Goal: Use online tool/utility: Utilize a website feature to perform a specific function

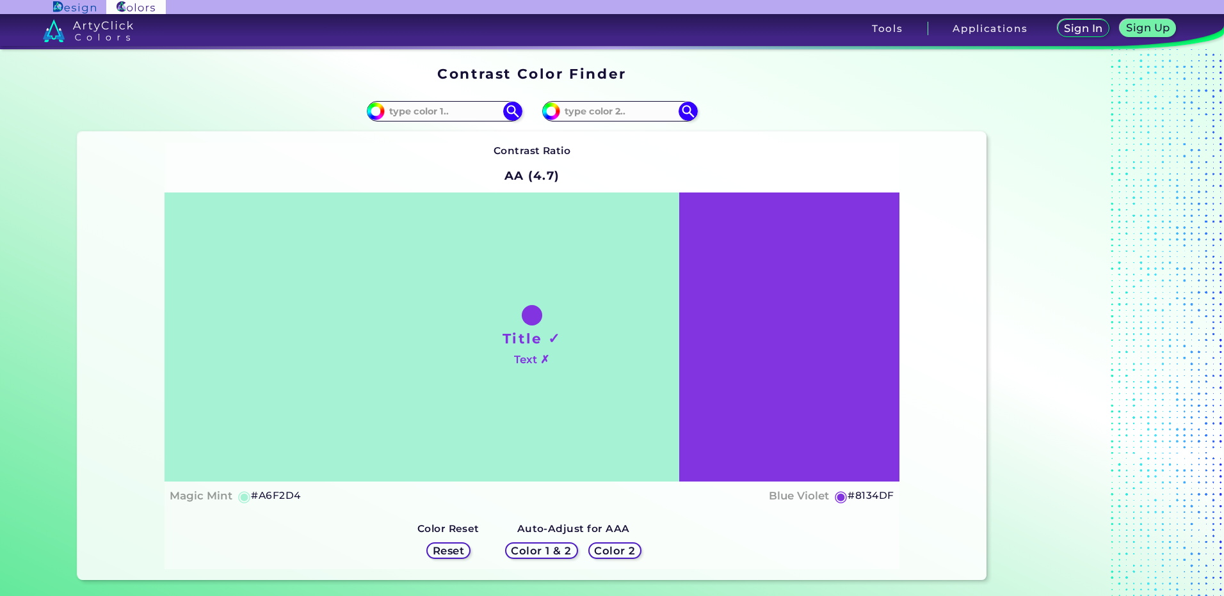
click at [253, 496] on h5 "#A6F2D4" at bounding box center [275, 496] width 49 height 17
click at [439, 109] on input at bounding box center [444, 111] width 119 height 17
type input "2"
type input "62 225"
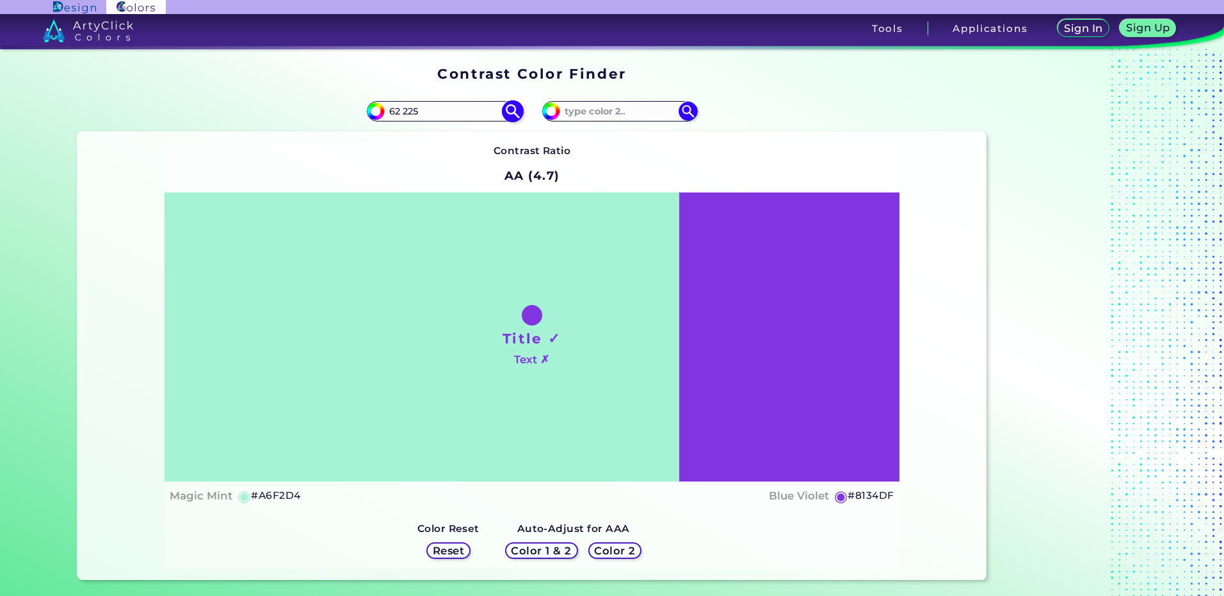
click at [541, 102] on input "#8134df" at bounding box center [549, 110] width 16 height 16
click at [434, 111] on input "62 225" at bounding box center [444, 111] width 119 height 17
click at [504, 110] on img at bounding box center [512, 111] width 22 height 22
drag, startPoint x: 431, startPoint y: 113, endPoint x: 265, endPoint y: 106, distance: 165.9
click at [268, 106] on div "#a6f2d4 62 225" at bounding box center [304, 111] width 454 height 41
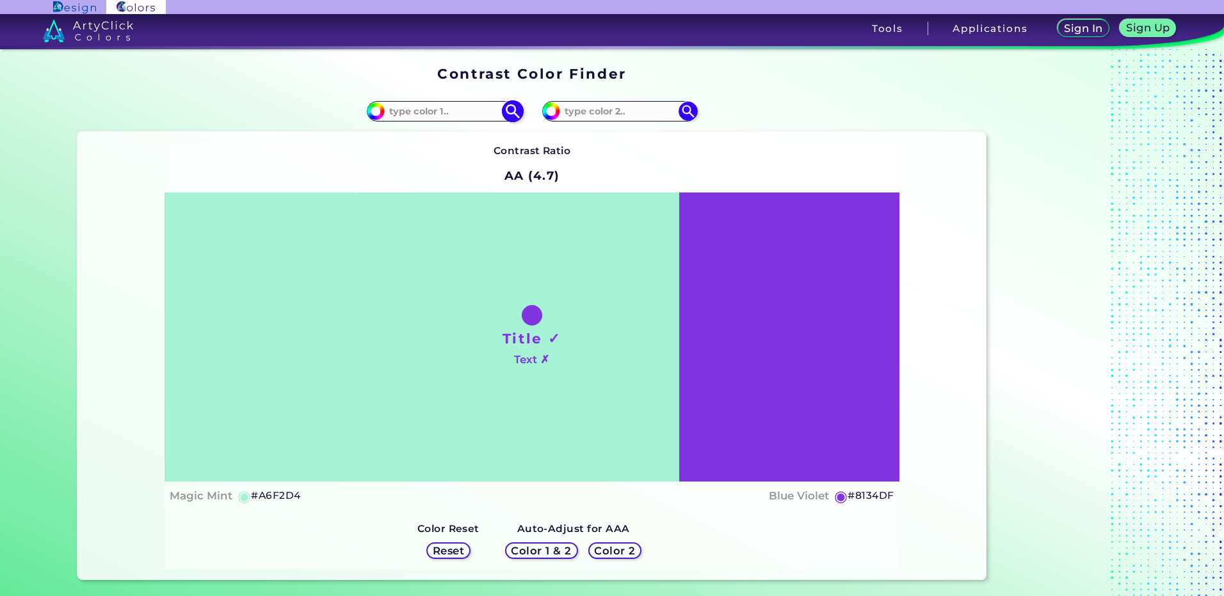
click at [506, 112] on img at bounding box center [512, 111] width 22 height 22
click at [516, 108] on img at bounding box center [512, 111] width 22 height 22
click at [438, 110] on input at bounding box center [444, 111] width 119 height 17
type input "62225242"
drag, startPoint x: 436, startPoint y: 109, endPoint x: 317, endPoint y: 111, distance: 119.7
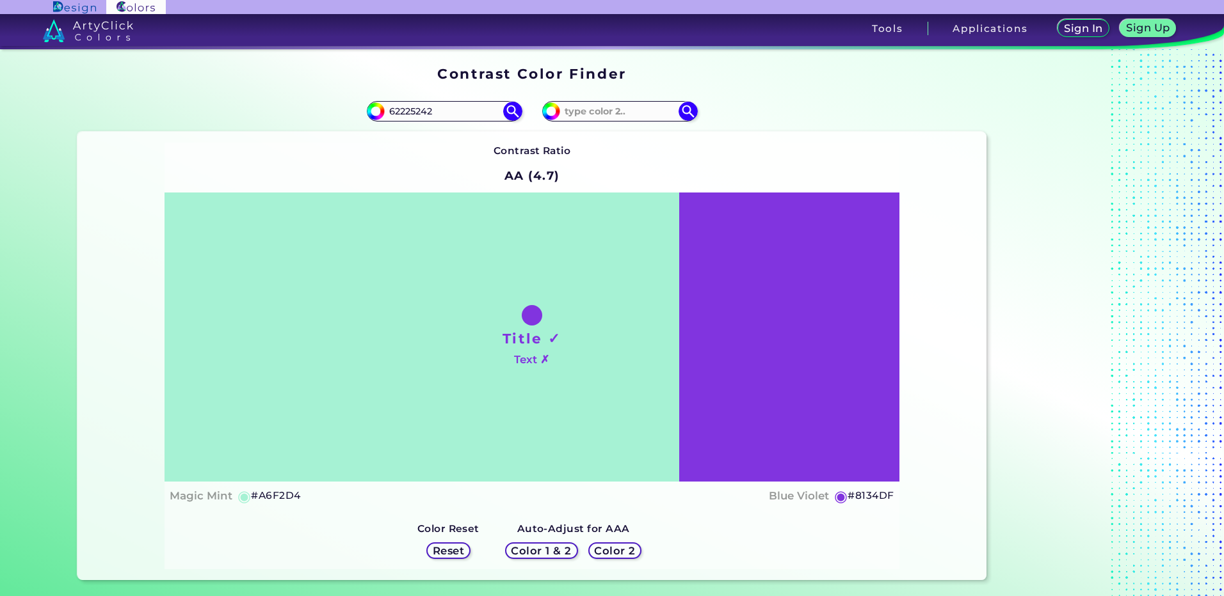
click at [317, 111] on div "#a6f2d4 62225242" at bounding box center [304, 111] width 454 height 41
click at [371, 107] on input "#a6f2d4" at bounding box center [374, 110] width 16 height 16
type input "#06f2d4"
type input "#06F2D4"
type input "#3ef2d4"
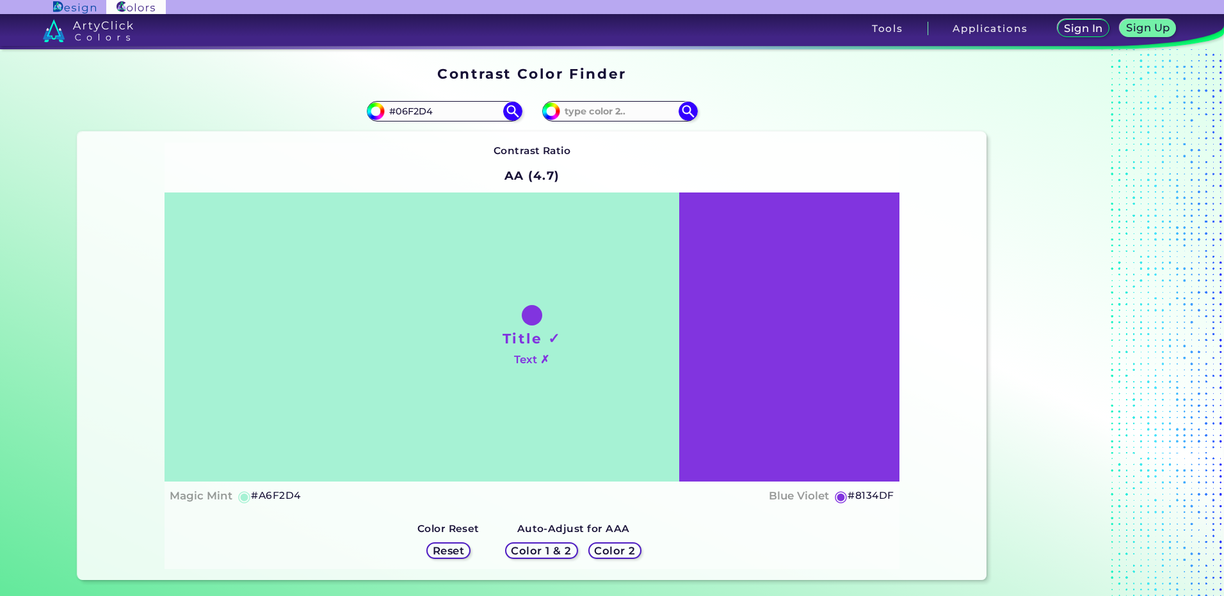
type input "#3EF2D4"
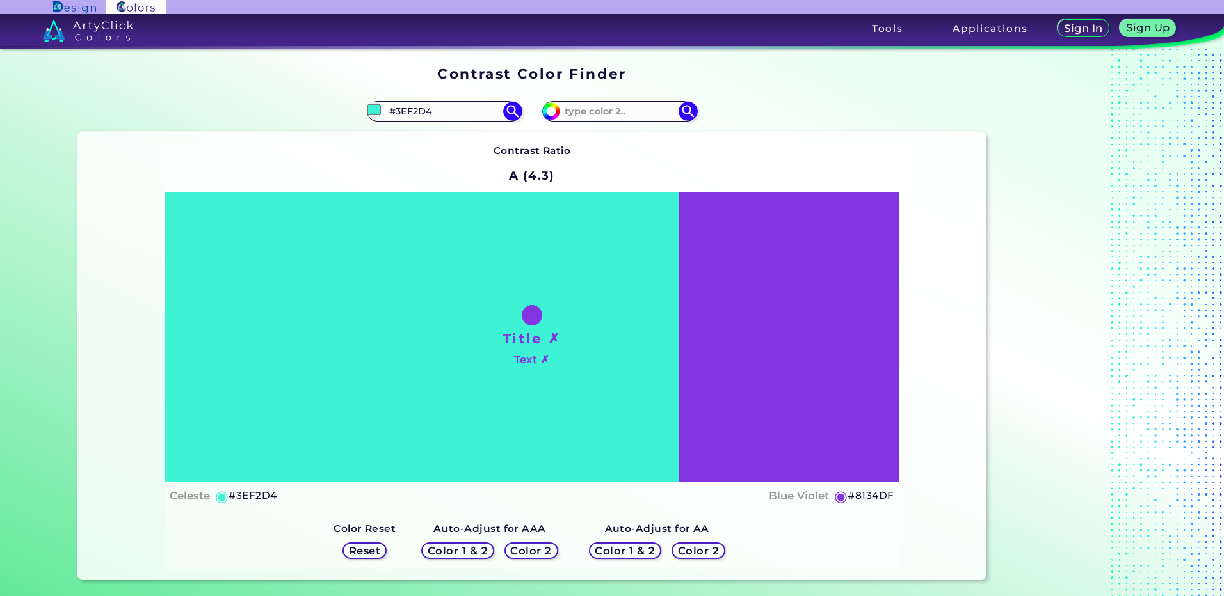
type input "#a6f2d4"
type input "#A6F2D4"
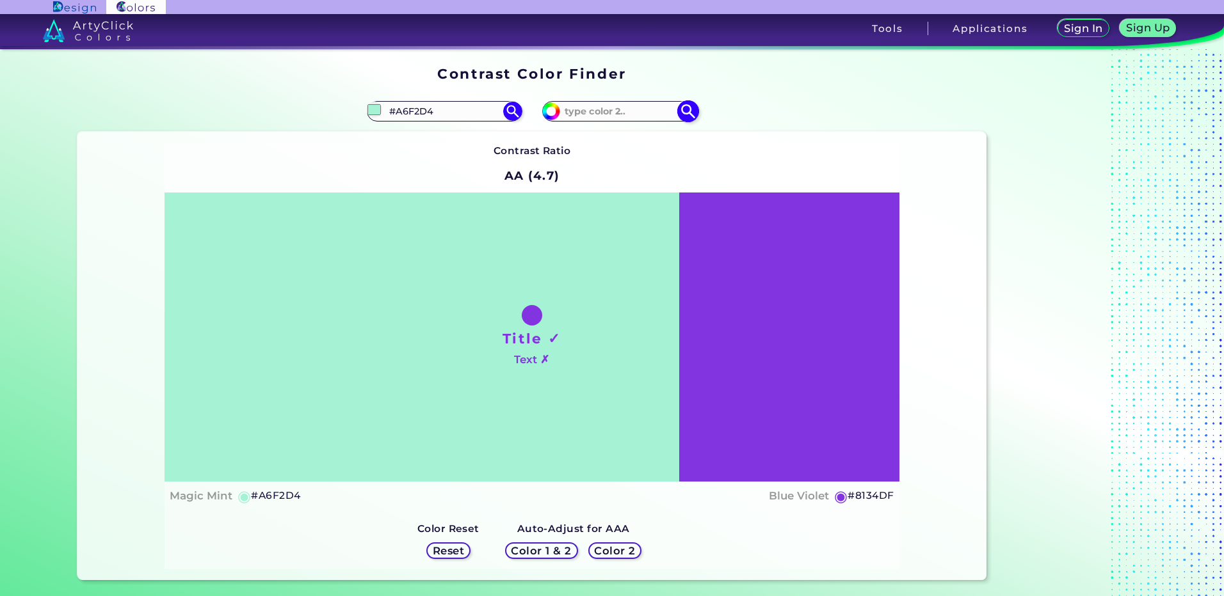
click at [584, 113] on input at bounding box center [619, 111] width 119 height 17
click at [546, 109] on input "#8134df" at bounding box center [549, 110] width 16 height 16
click at [605, 118] on input at bounding box center [619, 111] width 119 height 17
type input "6"
click at [550, 113] on input "#8134df" at bounding box center [549, 110] width 16 height 16
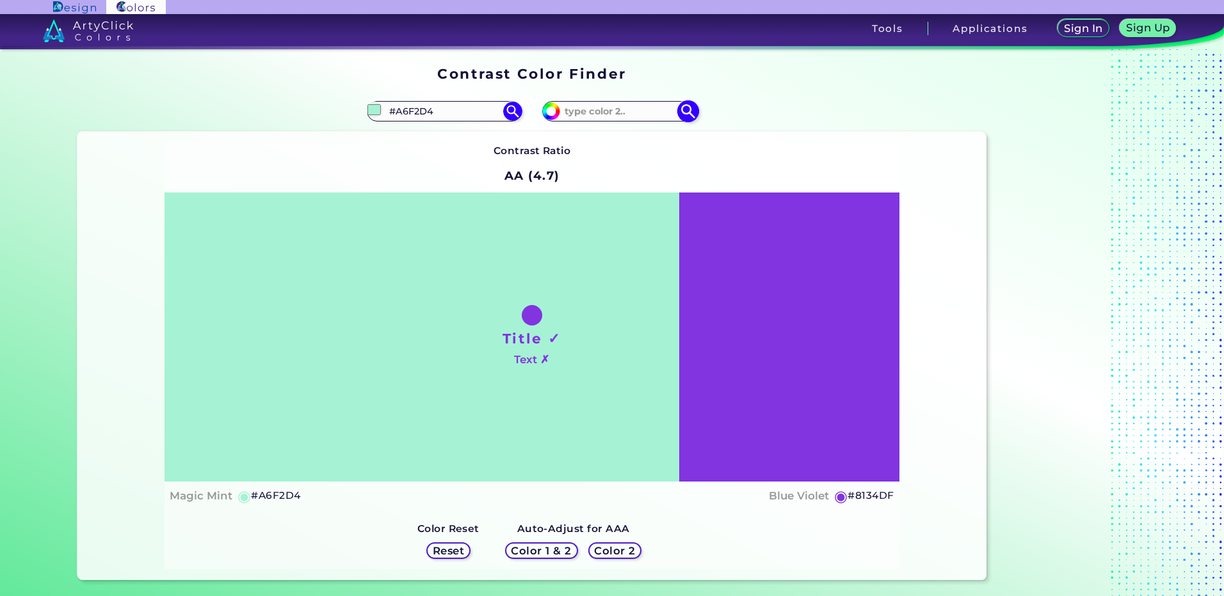
type input "#0634df"
type input "#0634DF"
type input "#3e34df"
type input "#3E34DF"
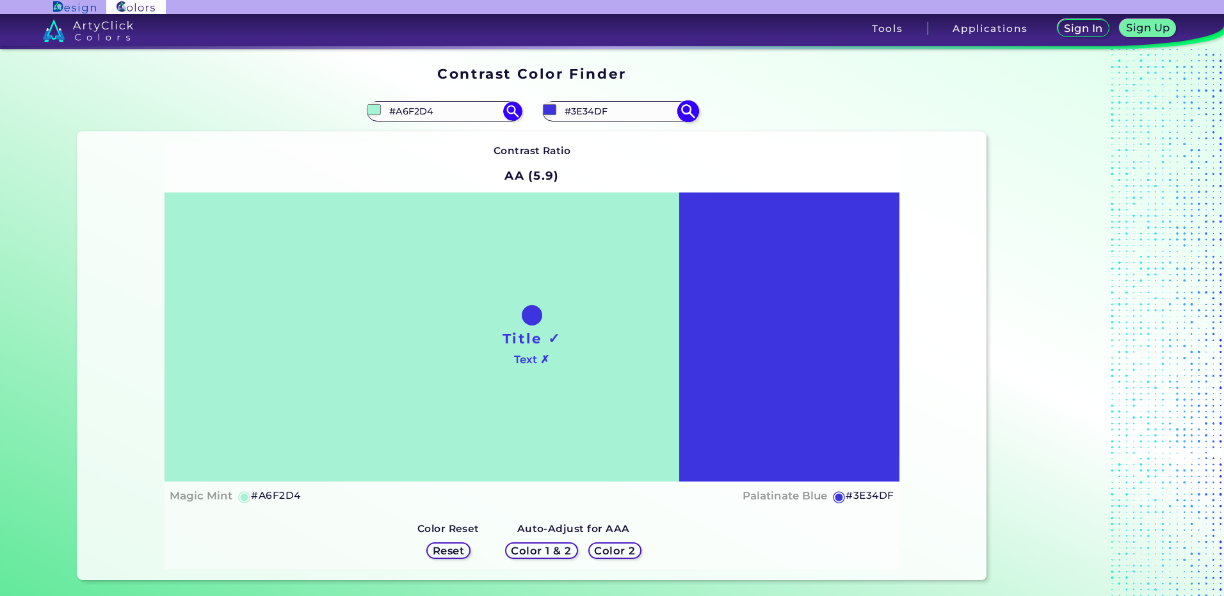
click at [544, 112] on input "#3e34df" at bounding box center [549, 110] width 16 height 16
type input "#3e02df"
type input "#3E02DF"
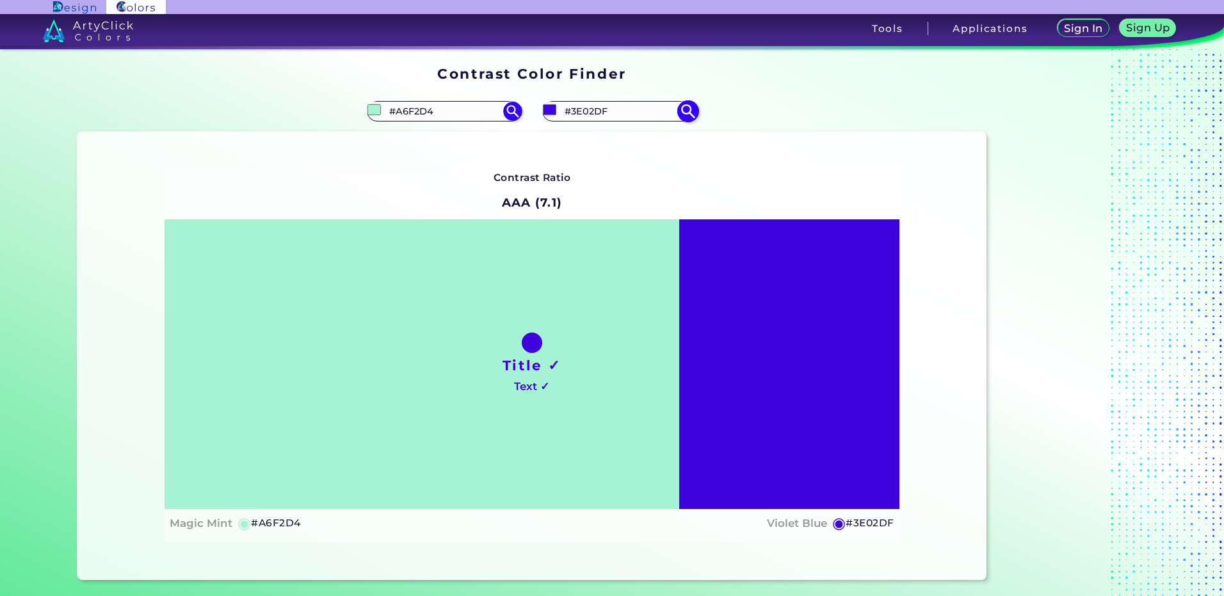
type input "#3e16df"
type input "#3E16DF"
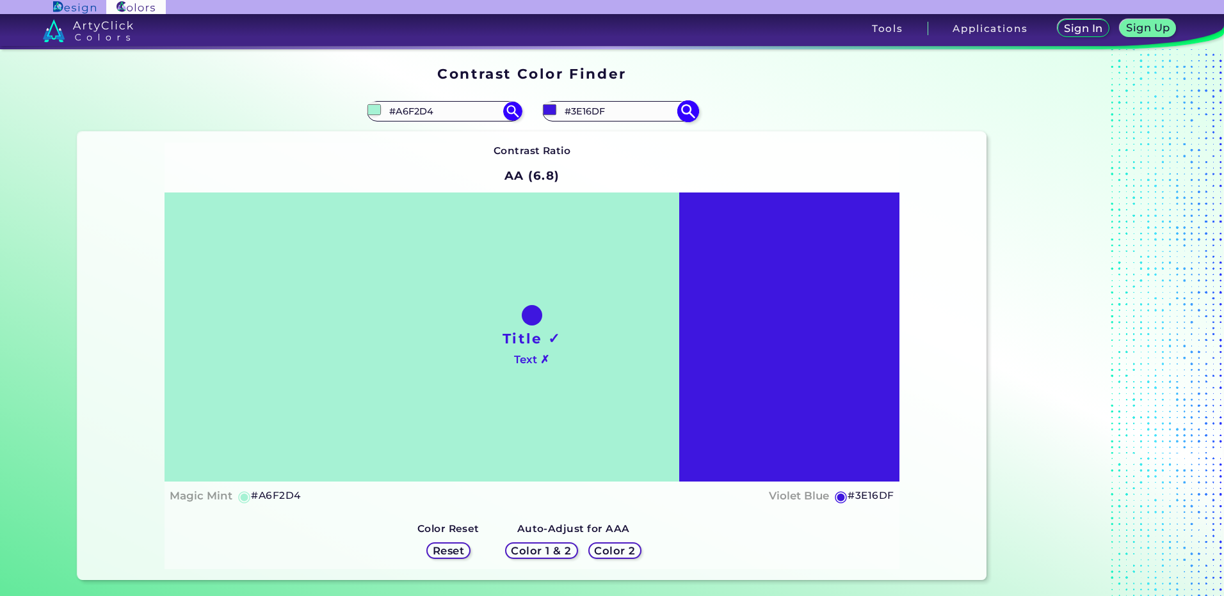
type input "#3ee1df"
type input "#3EE1DF"
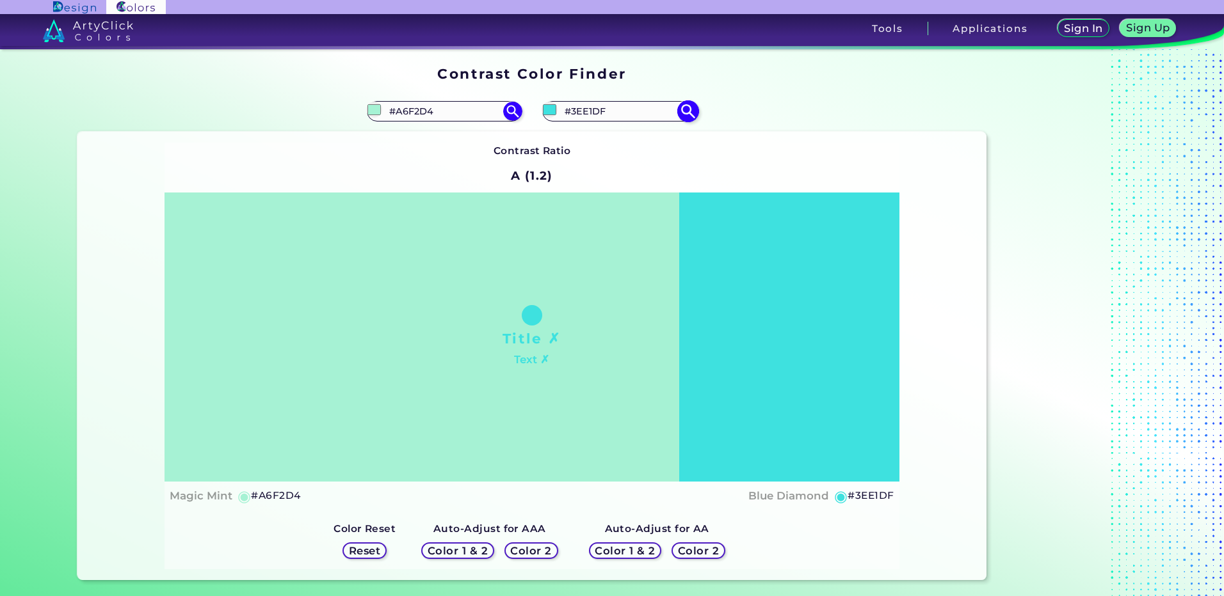
click at [550, 116] on input "#3ee1df" at bounding box center [549, 110] width 16 height 16
type input "#3ee102"
type input "#3EE102"
type input "#3ee118"
type input "#3EE118"
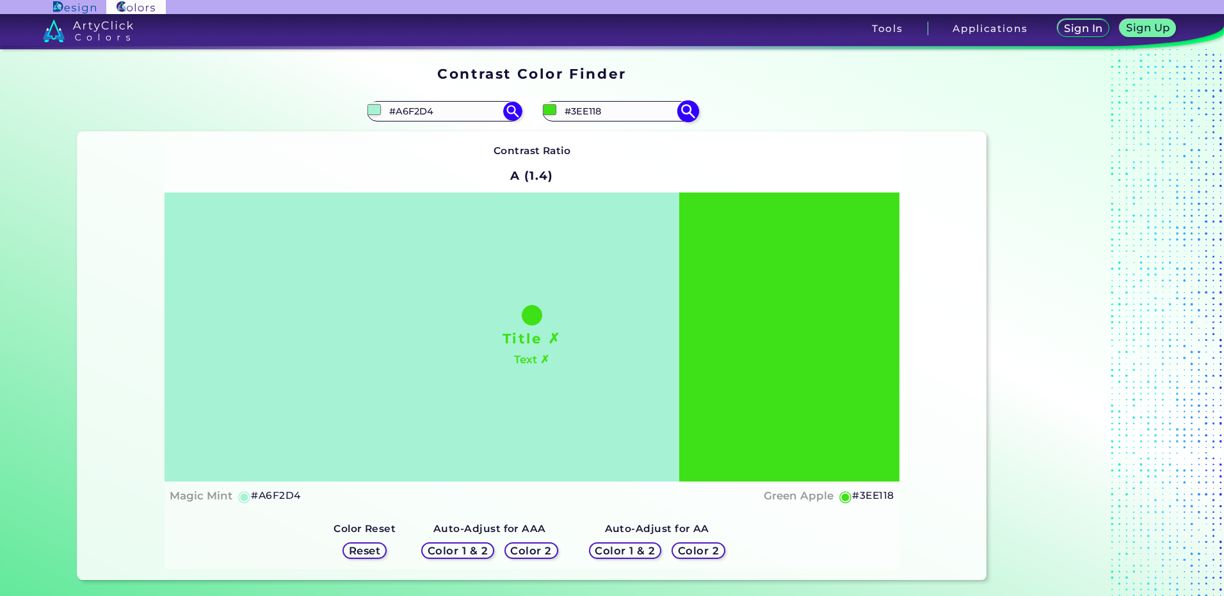
type input "#3ee1f2"
type input "#3EE1F2"
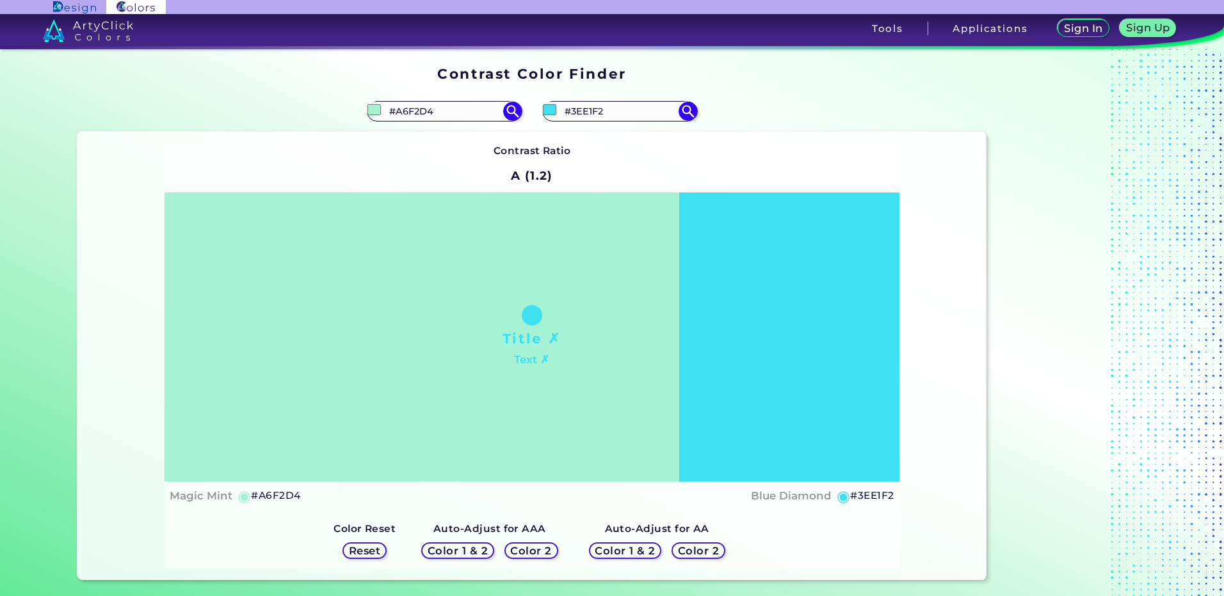
type input "#3ee1f2"
click at [755, 97] on div "#3ee1f2 #3EE1F2" at bounding box center [759, 111] width 454 height 41
click at [465, 113] on input "#A6F2D4" at bounding box center [444, 111] width 119 height 17
type input "#"
click at [447, 140] on div "Contrast Ratio A (1.2) Title ✗ Text ✗ Magic Mint ◉ #A6F2D4 Blue Diamond ◉ #3EE1…" at bounding box center [531, 356] width 908 height 449
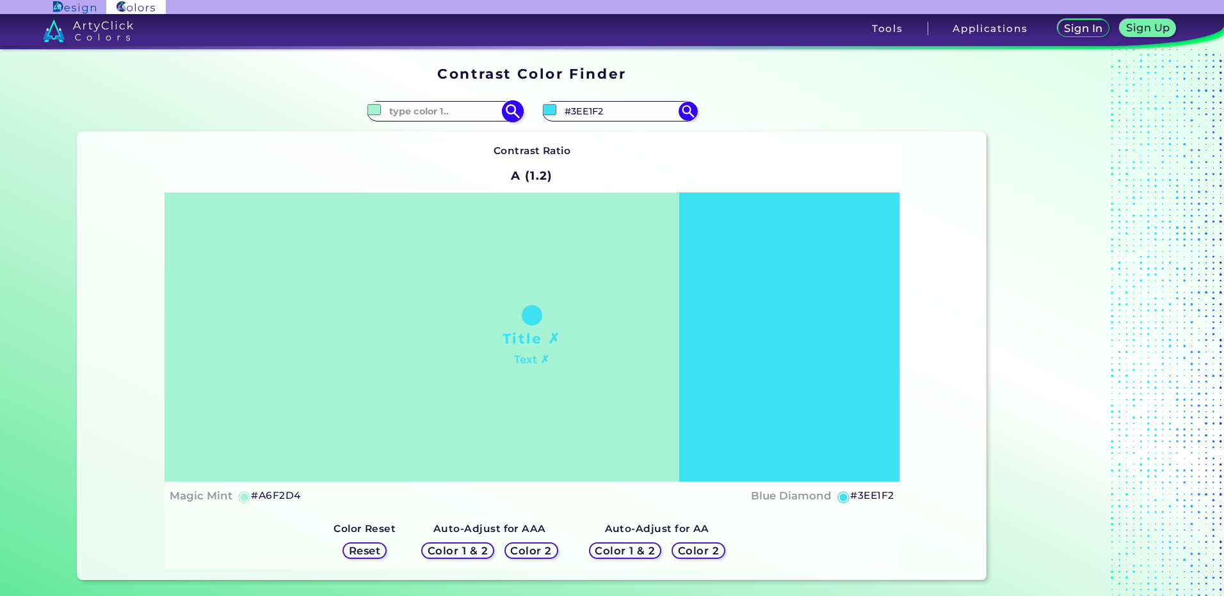
click at [507, 107] on img at bounding box center [512, 111] width 22 height 22
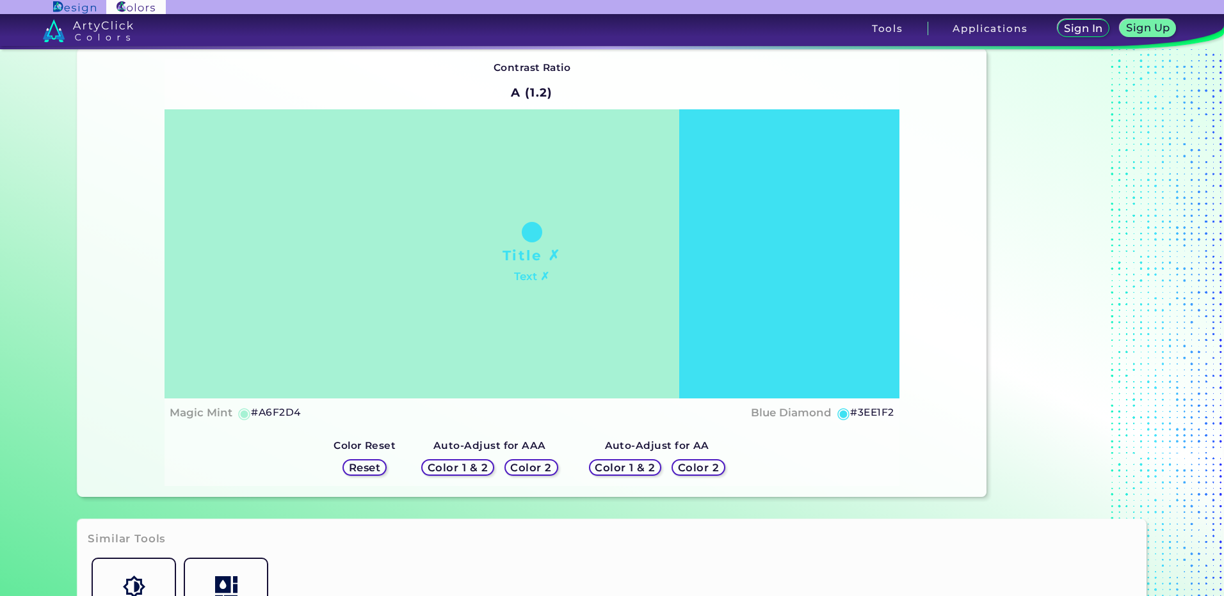
scroll to position [64, 0]
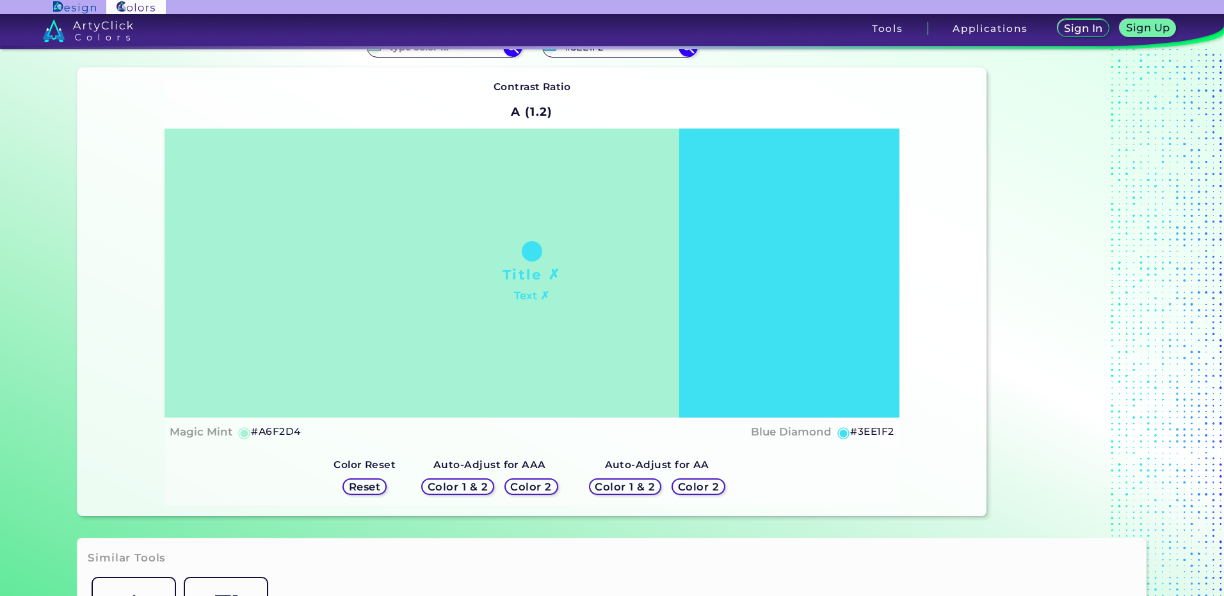
click at [691, 488] on h5 "Color 2" at bounding box center [698, 488] width 37 height 10
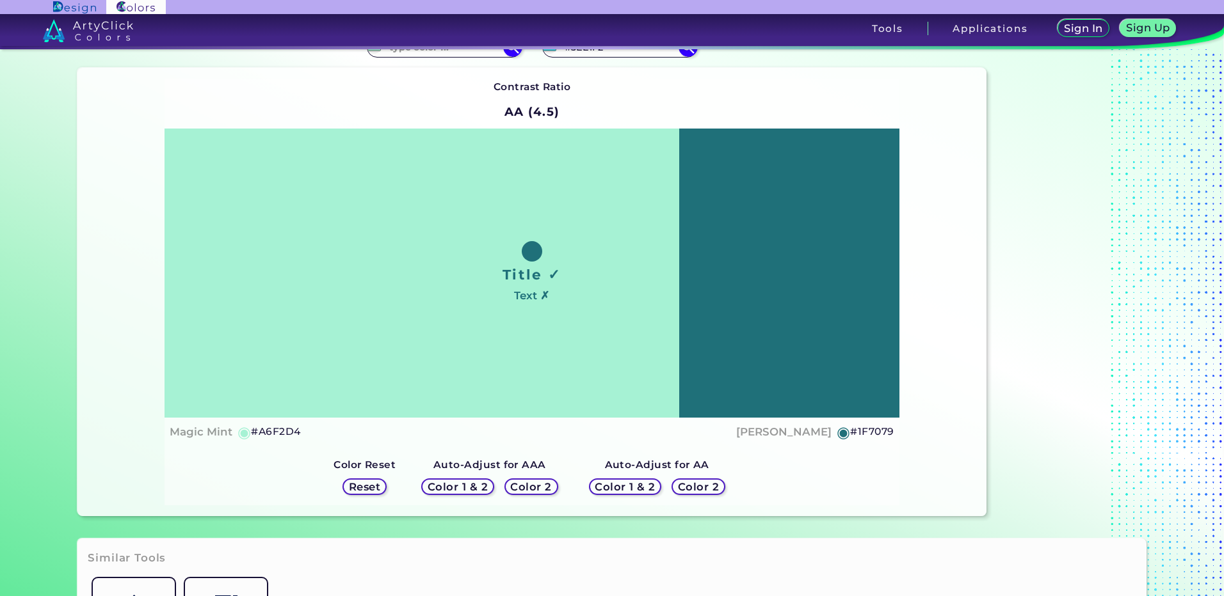
click at [616, 484] on h5 "Color 1 & 2" at bounding box center [625, 488] width 54 height 10
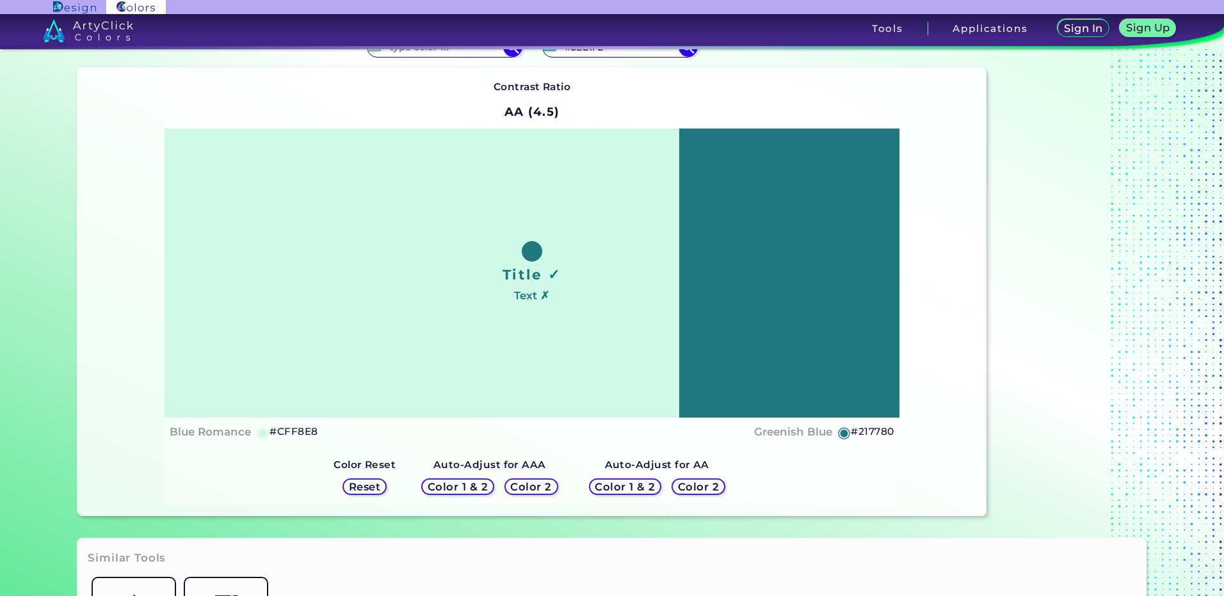
click at [550, 486] on div "Color 2" at bounding box center [531, 487] width 48 height 15
click at [518, 486] on h5 "Color 2" at bounding box center [531, 488] width 37 height 10
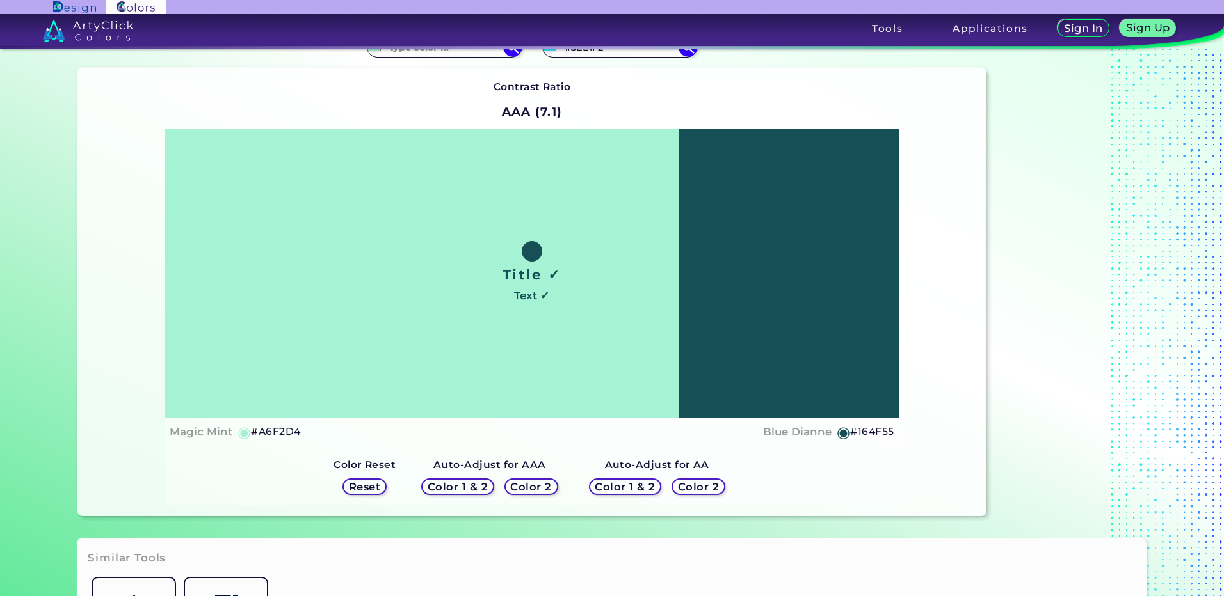
click at [440, 484] on h5 "Color 1 & 2" at bounding box center [458, 488] width 56 height 10
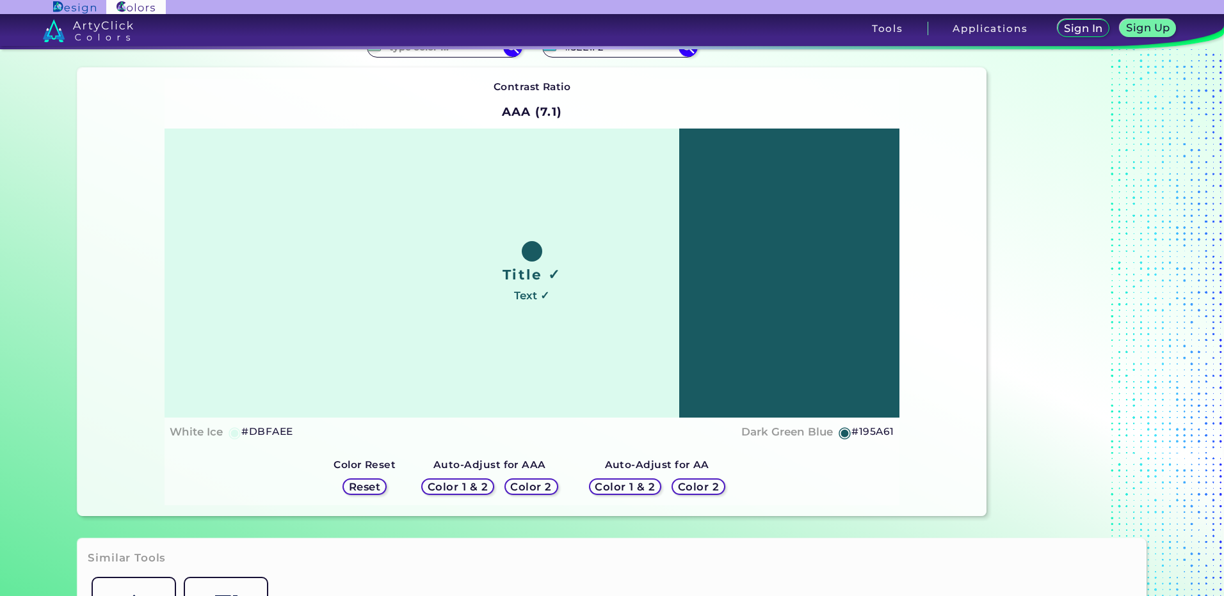
click at [385, 484] on div "Reset" at bounding box center [365, 487] width 40 height 15
click at [351, 484] on h5 "Reset" at bounding box center [364, 488] width 29 height 10
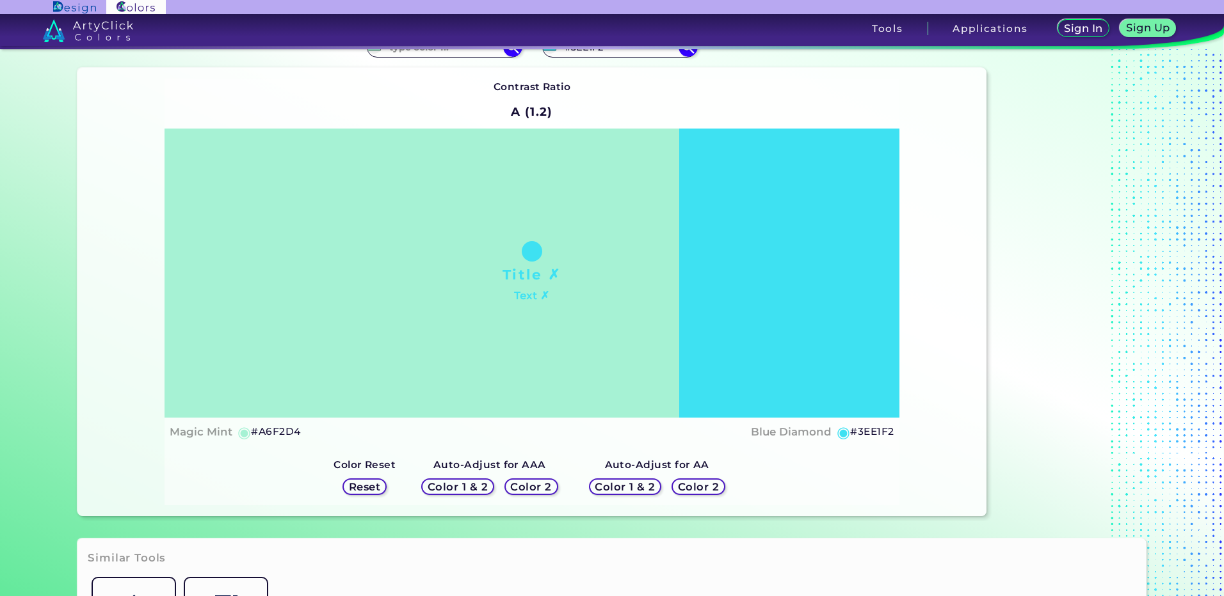
click at [351, 484] on h5 "Reset" at bounding box center [364, 488] width 29 height 10
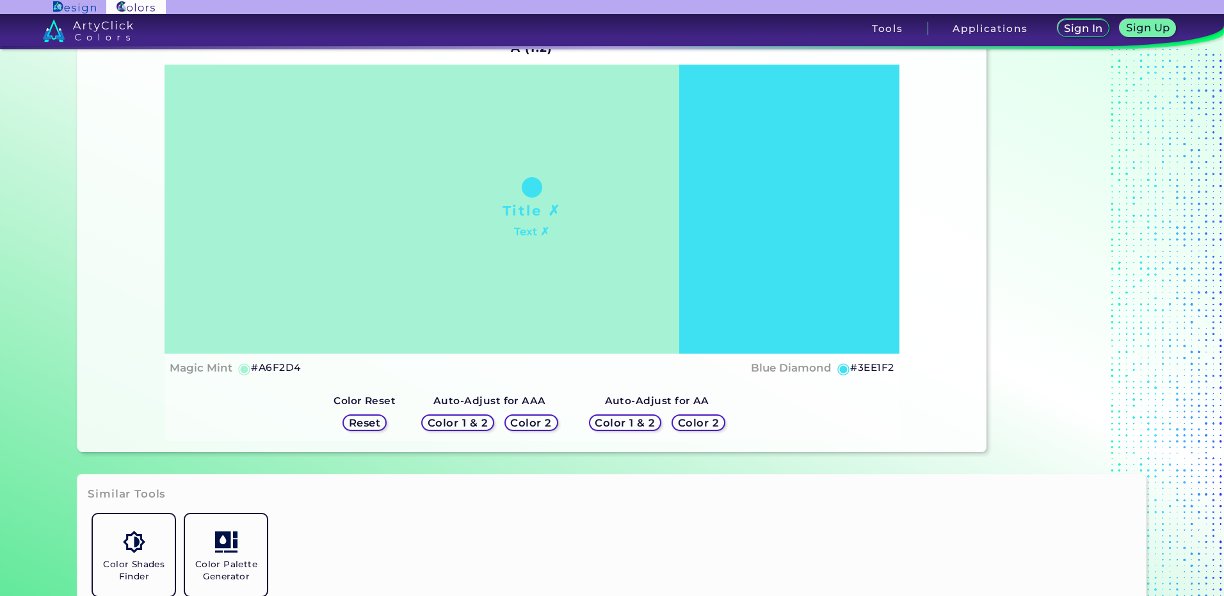
scroll to position [0, 0]
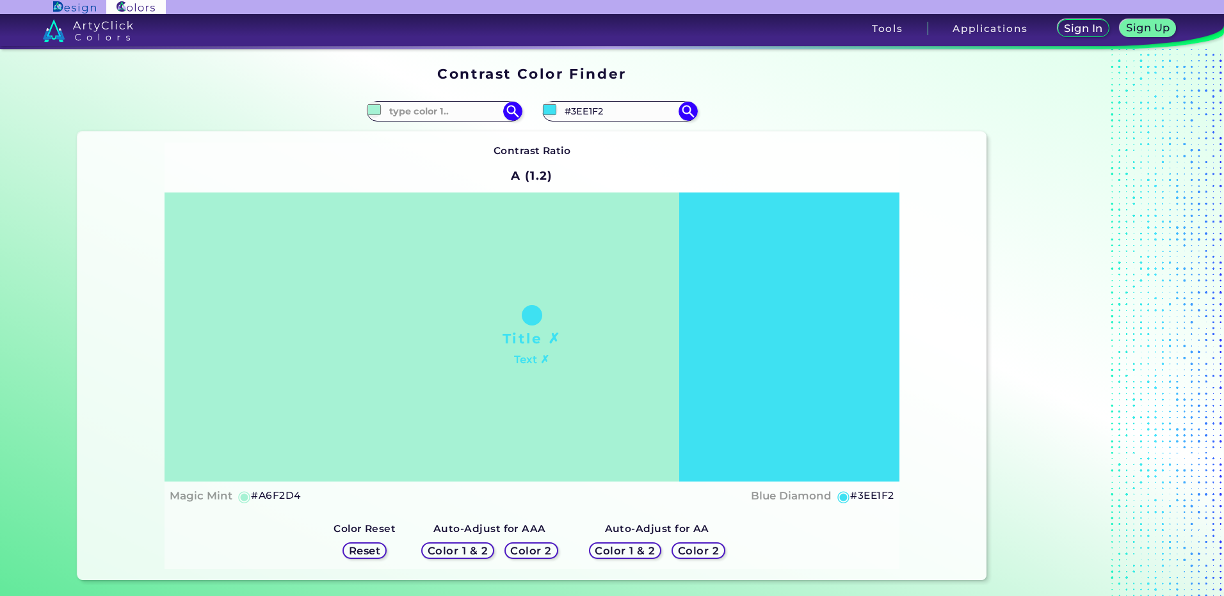
click at [223, 489] on h4 "Magic Mint" at bounding box center [201, 496] width 63 height 19
click at [856, 492] on h5 "#3EE1F2" at bounding box center [872, 496] width 44 height 17
click at [856, 495] on h5 "#3EE1F2 copied" at bounding box center [872, 496] width 44 height 17
click at [410, 109] on input at bounding box center [444, 111] width 119 height 17
paste input "#3EE1F2<p style="position: absolute; z-index: 10; top: 13px; left: 78px; transf…"
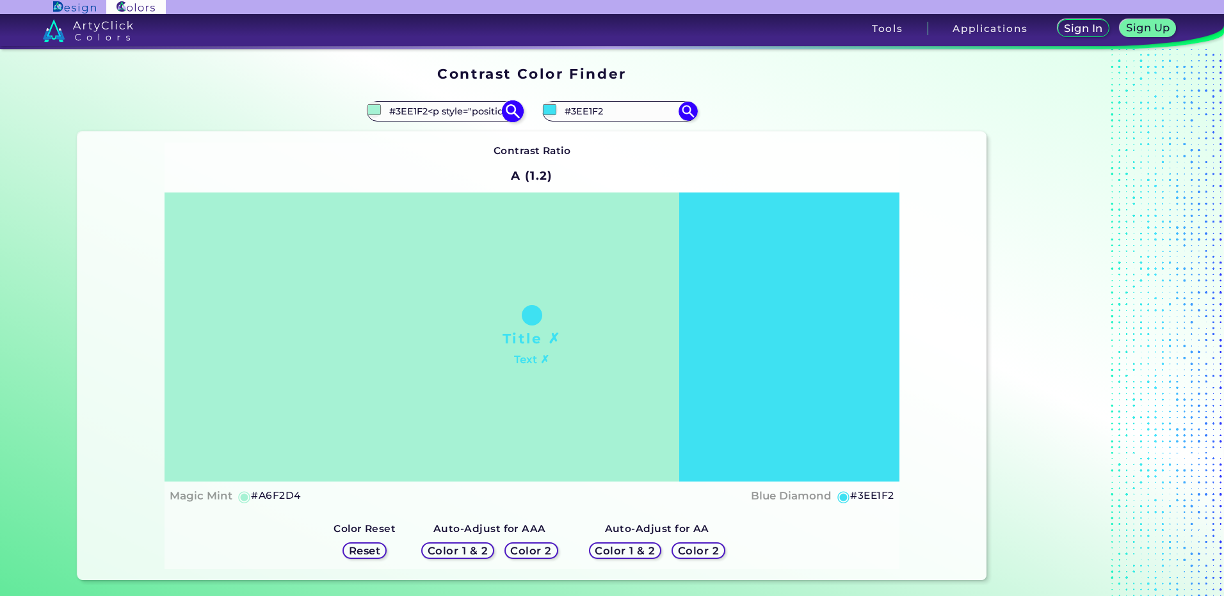
scroll to position [0, 1498]
type input "#3EE1F2<p style="position: absolute; z-index: 10; top: 13px; left: 78px; transf…"
click at [516, 113] on img at bounding box center [512, 111] width 22 height 22
click at [368, 109] on input "#a6f2d4" at bounding box center [374, 110] width 16 height 16
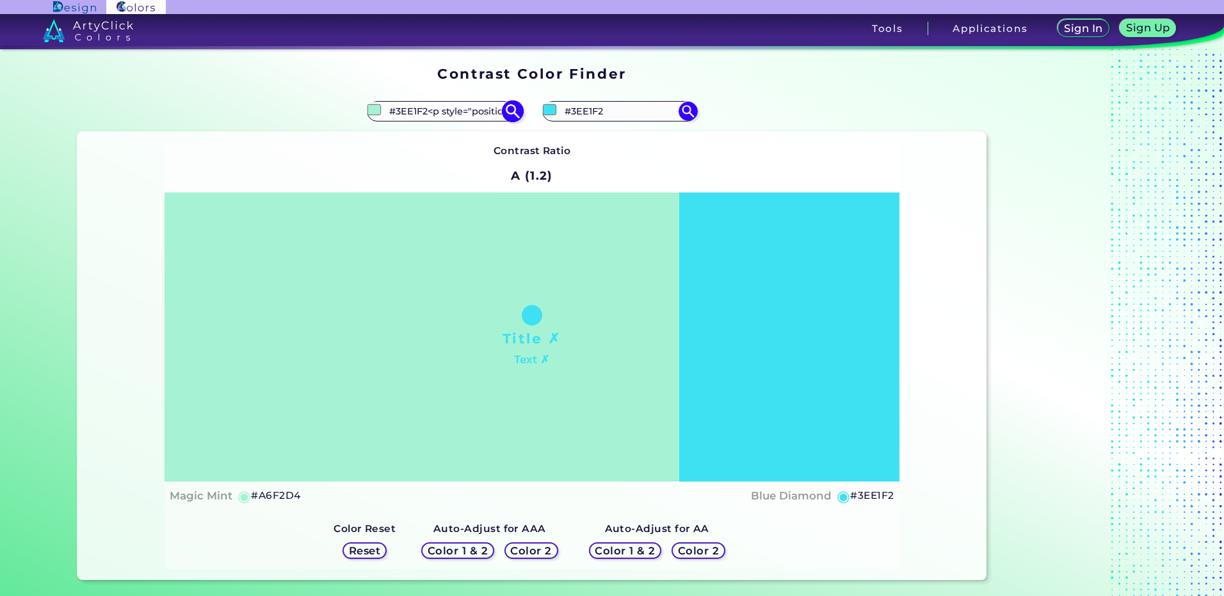
click at [484, 109] on input "#3EE1F2<p style="position: absolute; z-index: 10; top: 13px; left: 78px; transf…" at bounding box center [444, 111] width 119 height 17
click at [477, 111] on input at bounding box center [444, 111] width 119 height 17
click at [463, 148] on div "Contrast Ratio A (1.2) Title ✗ Text ✗ Magic Mint ◉ #A6F2D4 ◉" at bounding box center [531, 357] width 734 height 428
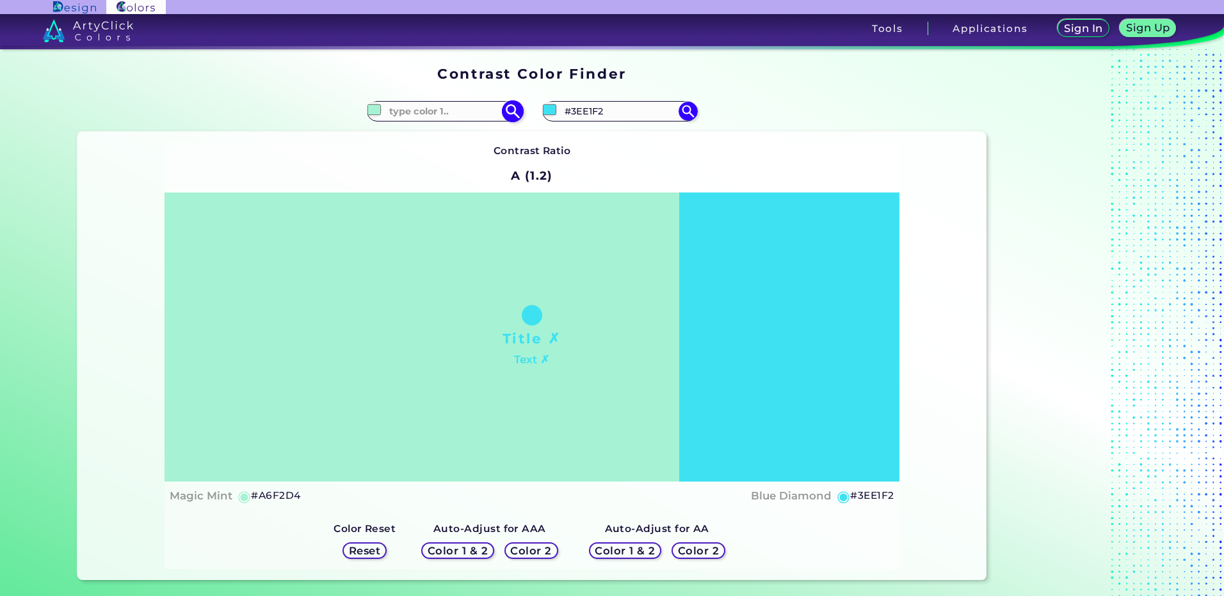
drag, startPoint x: 605, startPoint y: 109, endPoint x: 511, endPoint y: 111, distance: 94.7
click at [511, 111] on section "#a6f2d4 #3ee1f2 #3EE1F2 Contrast Ratio A (1.2)" at bounding box center [531, 336] width 918 height 500
click at [436, 110] on input at bounding box center [444, 111] width 119 height 17
paste input "#3EE1F2"
type input "#3EE1F2"
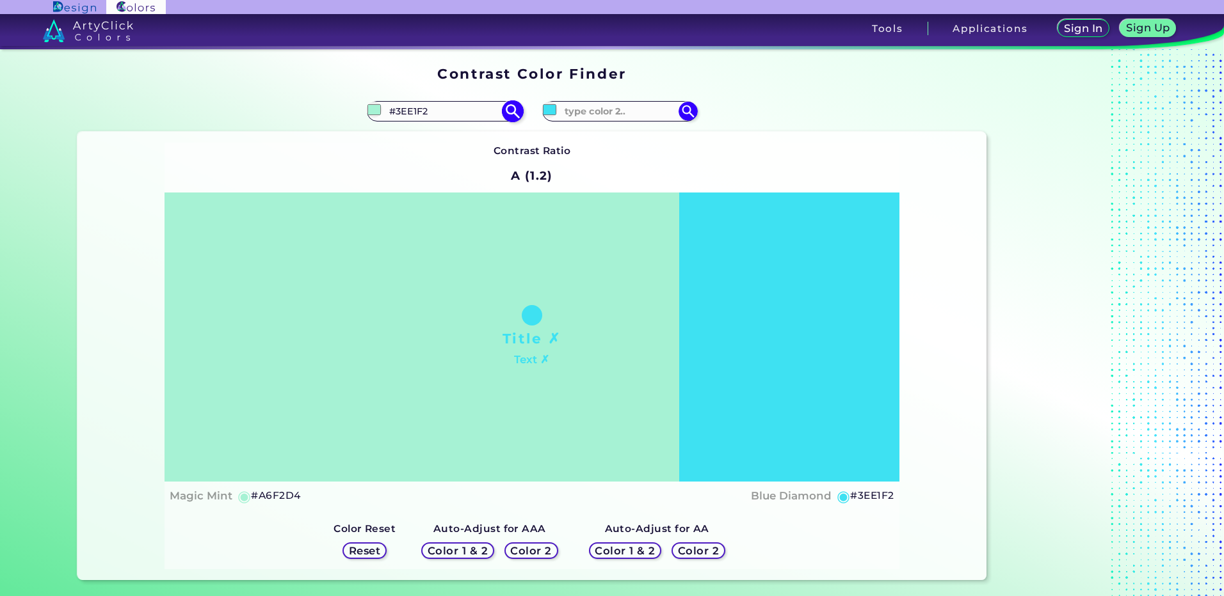
click at [508, 114] on img at bounding box center [512, 111] width 22 height 22
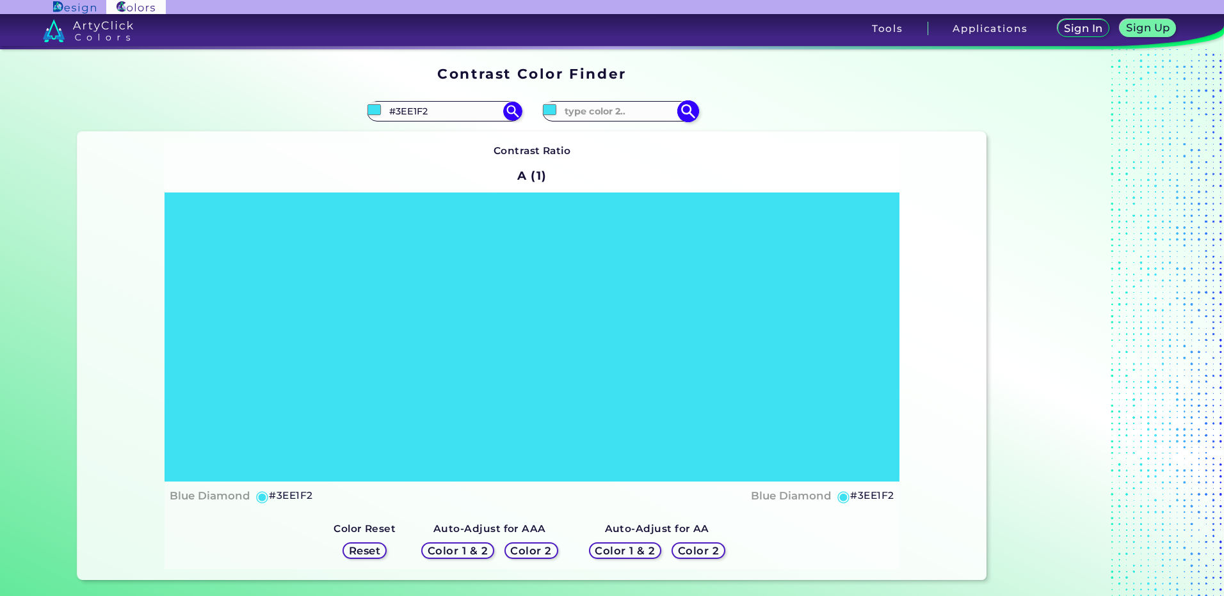
click at [590, 113] on input at bounding box center [619, 111] width 119 height 17
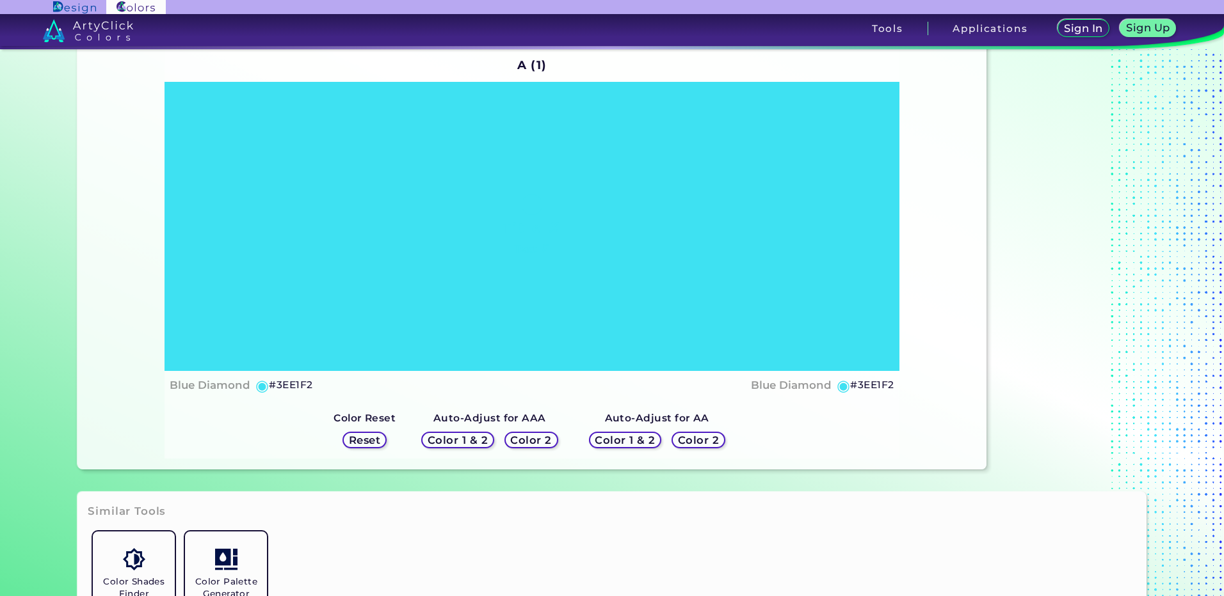
scroll to position [128, 0]
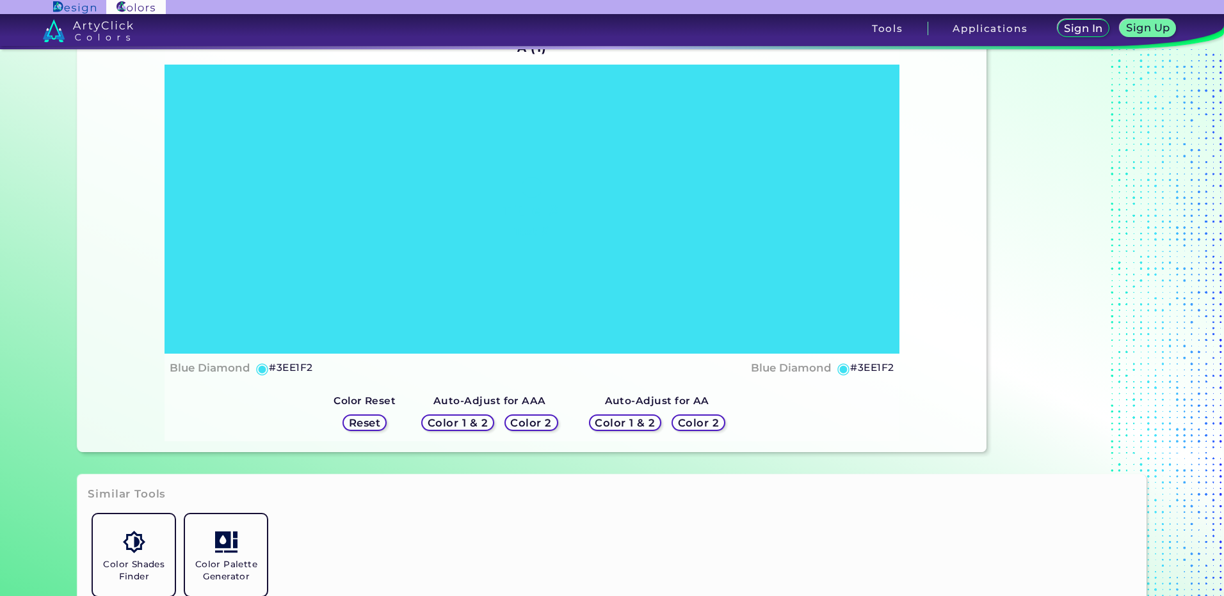
click at [680, 422] on h5 "Color 2" at bounding box center [698, 424] width 37 height 10
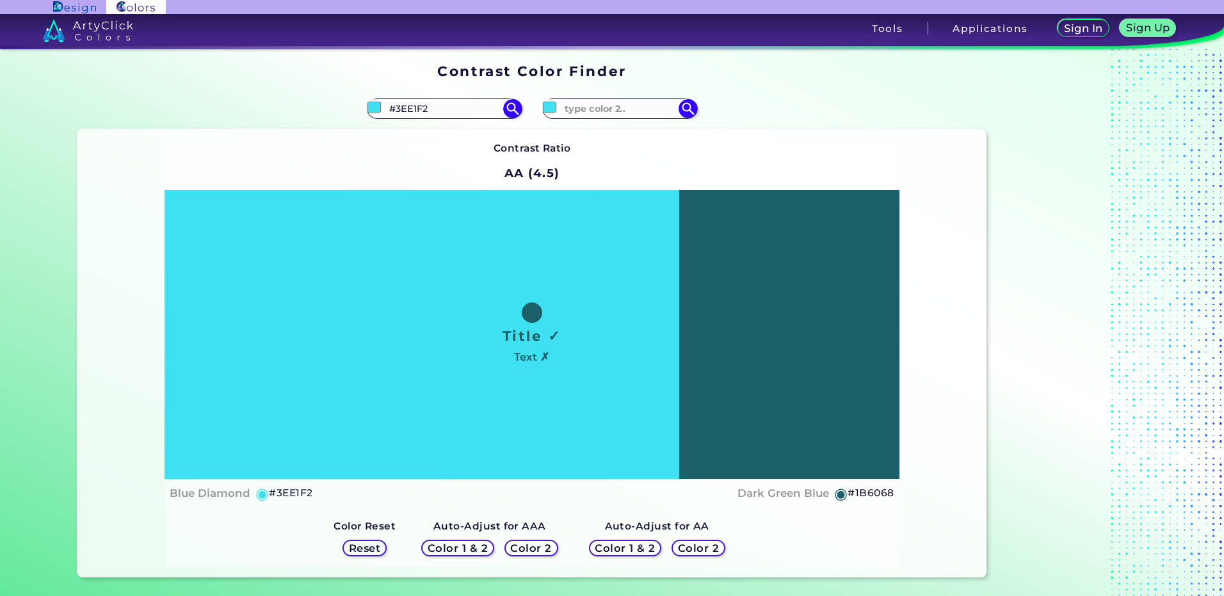
scroll to position [0, 0]
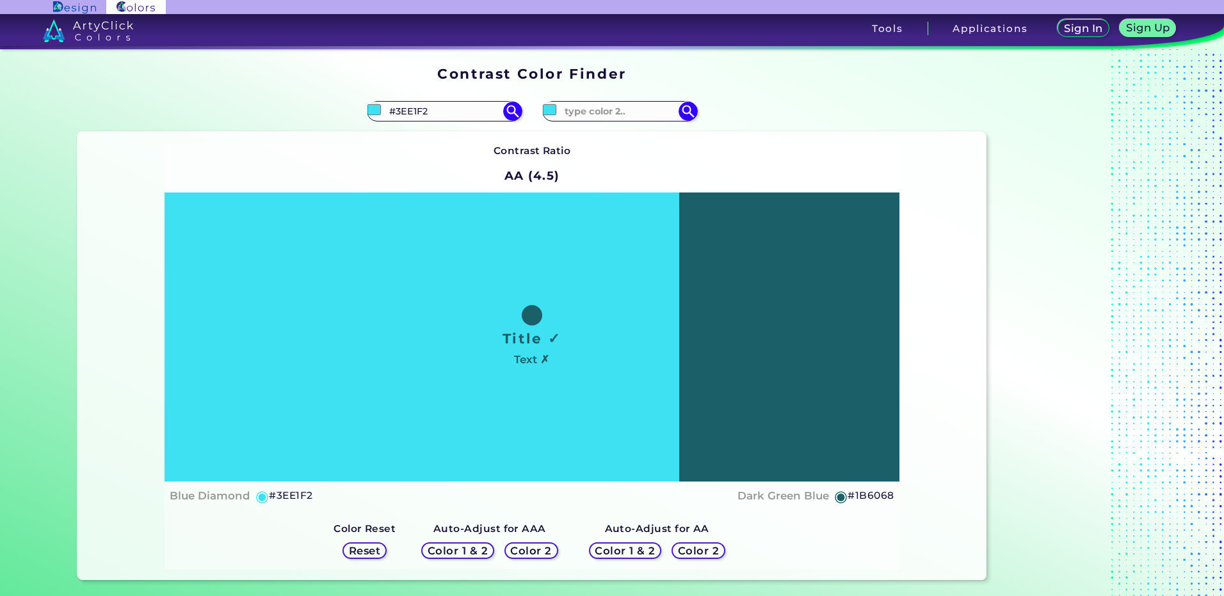
click at [625, 551] on h5 "Color 1 & 2" at bounding box center [625, 552] width 54 height 10
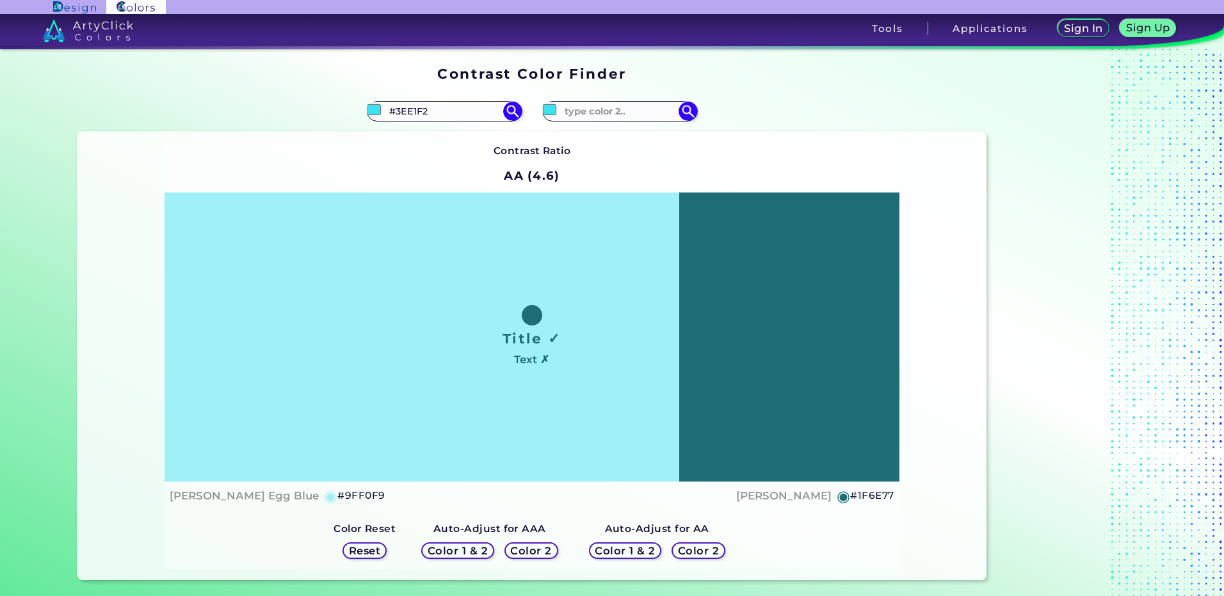
click at [682, 552] on h5 "Color 2" at bounding box center [698, 552] width 37 height 10
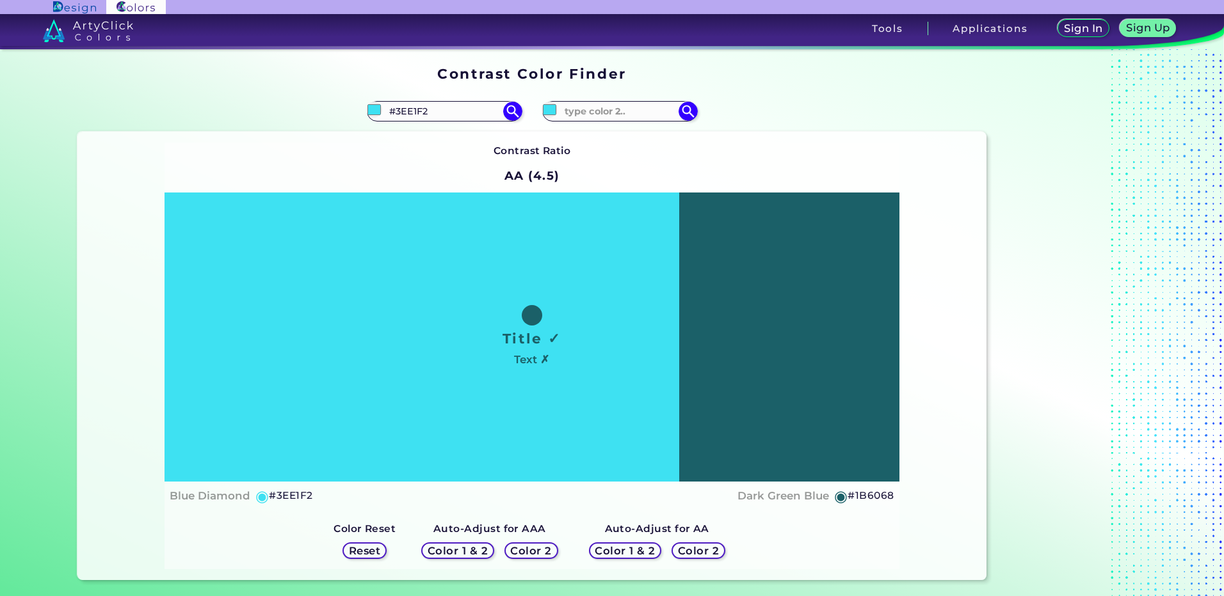
click at [537, 552] on h5 "Color 2" at bounding box center [531, 552] width 37 height 10
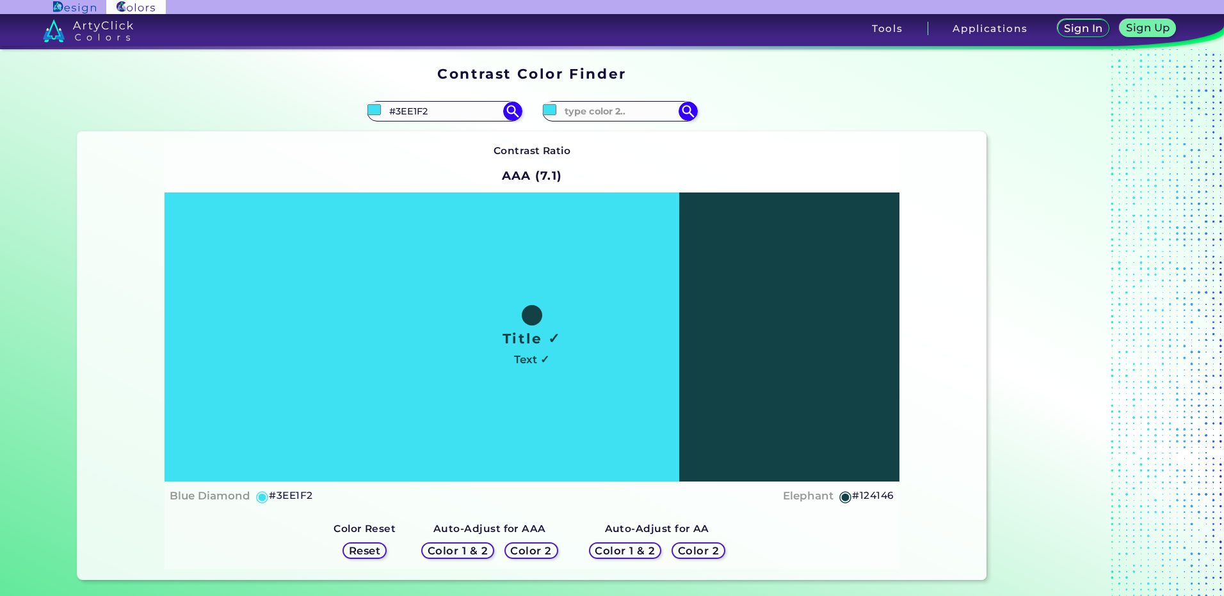
click at [481, 547] on h5 "Color 1 & 2" at bounding box center [457, 552] width 54 height 10
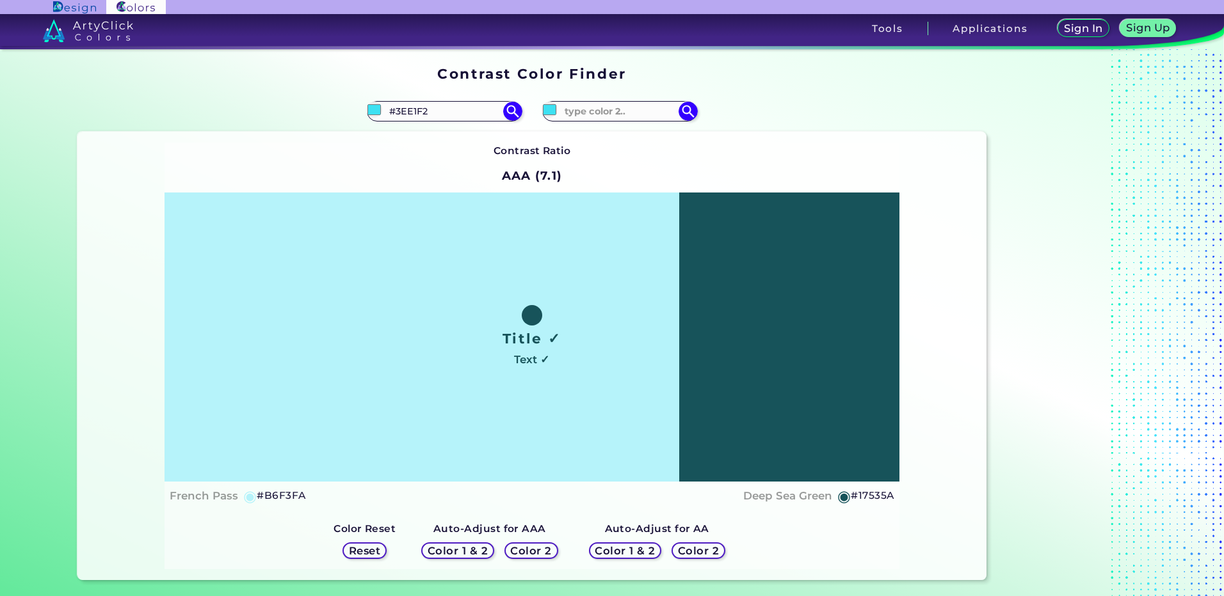
click at [507, 547] on div "Color 2" at bounding box center [531, 551] width 48 height 15
click at [461, 548] on h5 "Color 1 & 2" at bounding box center [458, 552] width 54 height 10
click at [279, 496] on h5 "#B6F3FA" at bounding box center [281, 496] width 49 height 17
click at [879, 497] on h5 "#17535A" at bounding box center [872, 496] width 43 height 17
click at [371, 111] on input "#3ee1f2" at bounding box center [374, 110] width 16 height 16
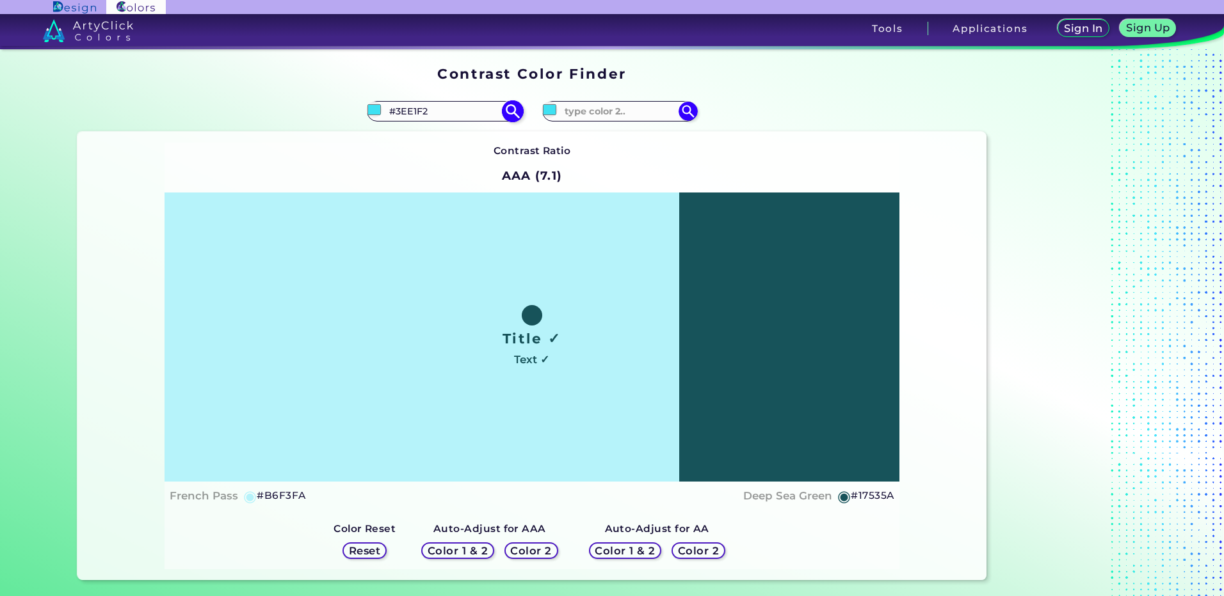
type input "#40c5f2"
type input "#40C5F2"
type input "#40b7f2"
type input "#40B7F2"
type input "#40aef2"
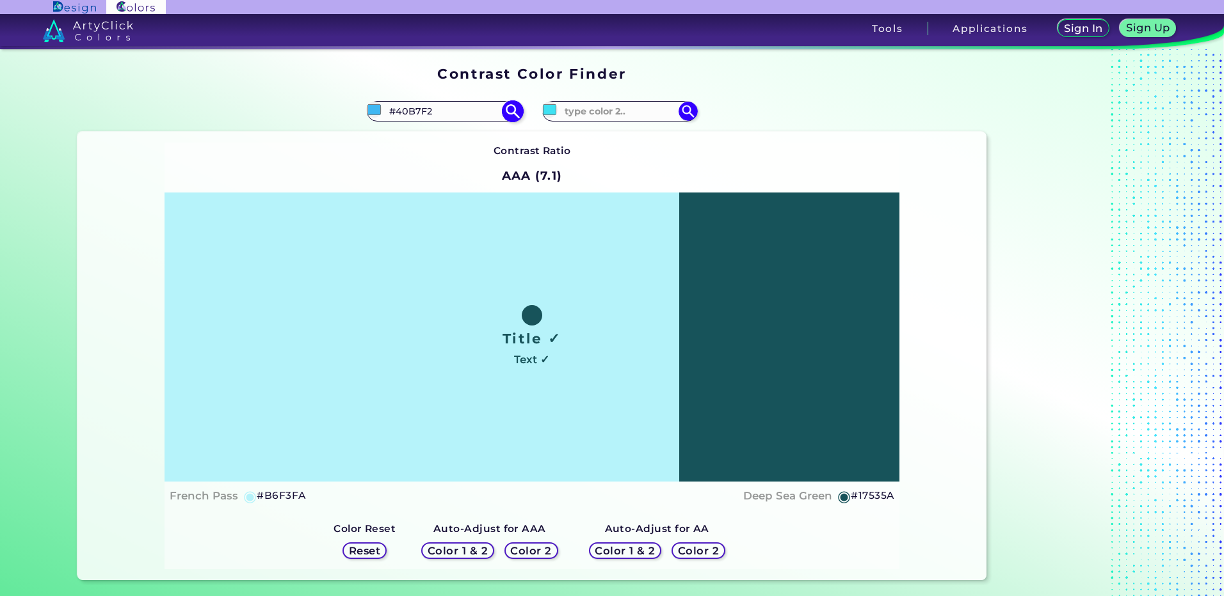
type input "#40AEF2"
type input "#409cf2"
type input "#409CF2"
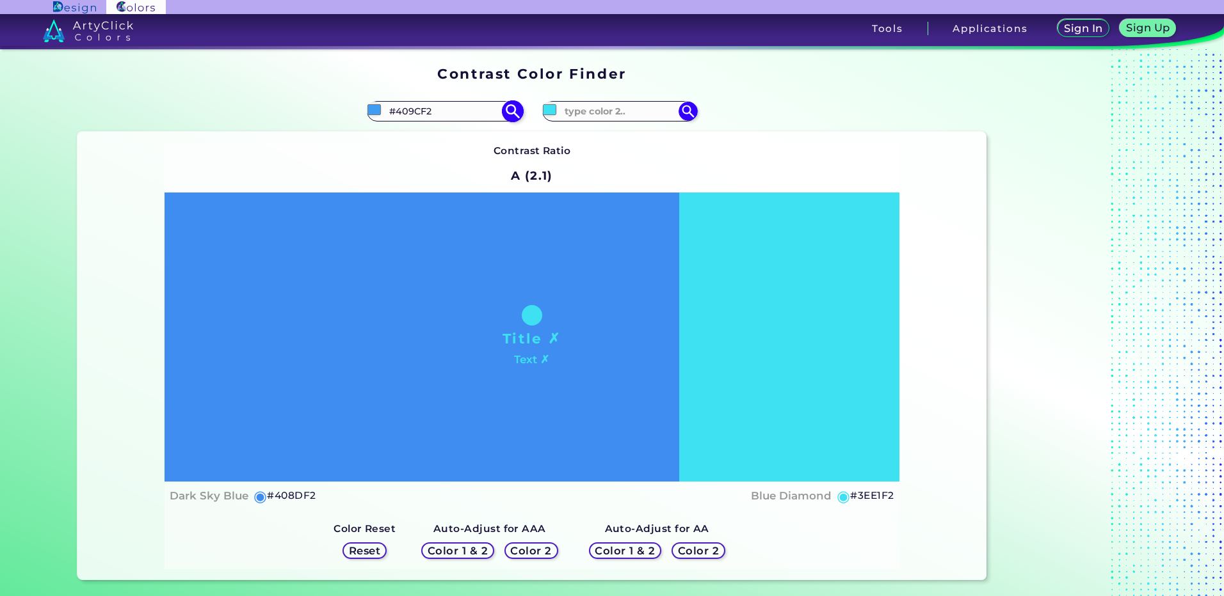
type input "#408df2"
type input "#408DF2"
type input "#407bf2"
type input "#407BF2"
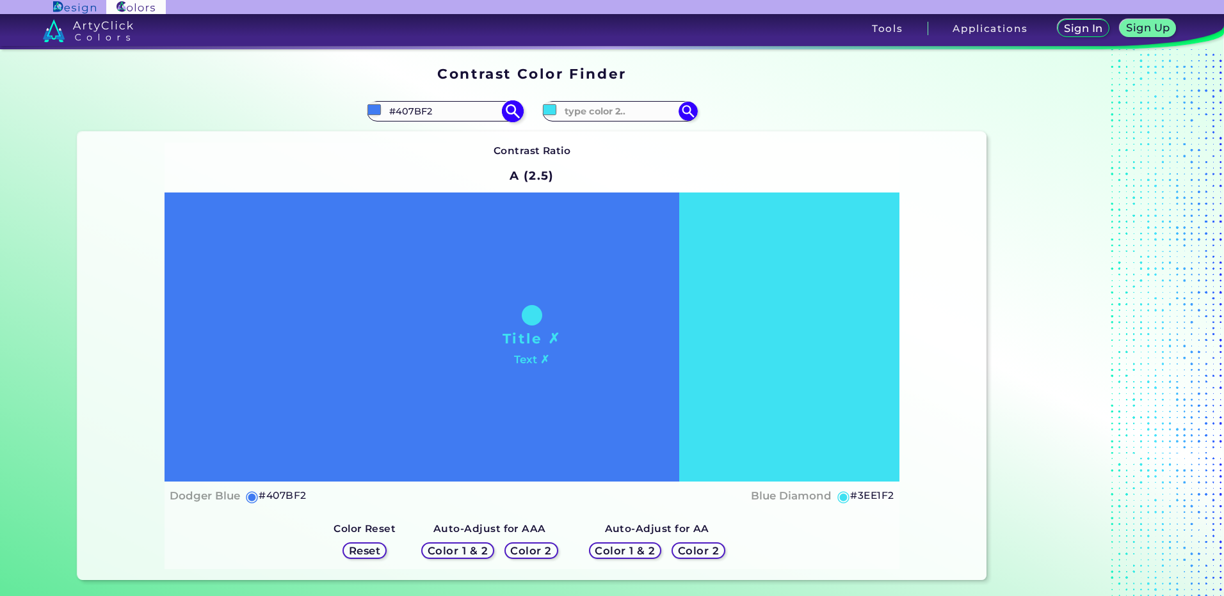
type input "#4076f2"
type input "#4076F2"
type input "#406df2"
type input "#406DF2"
type input "#4064f2"
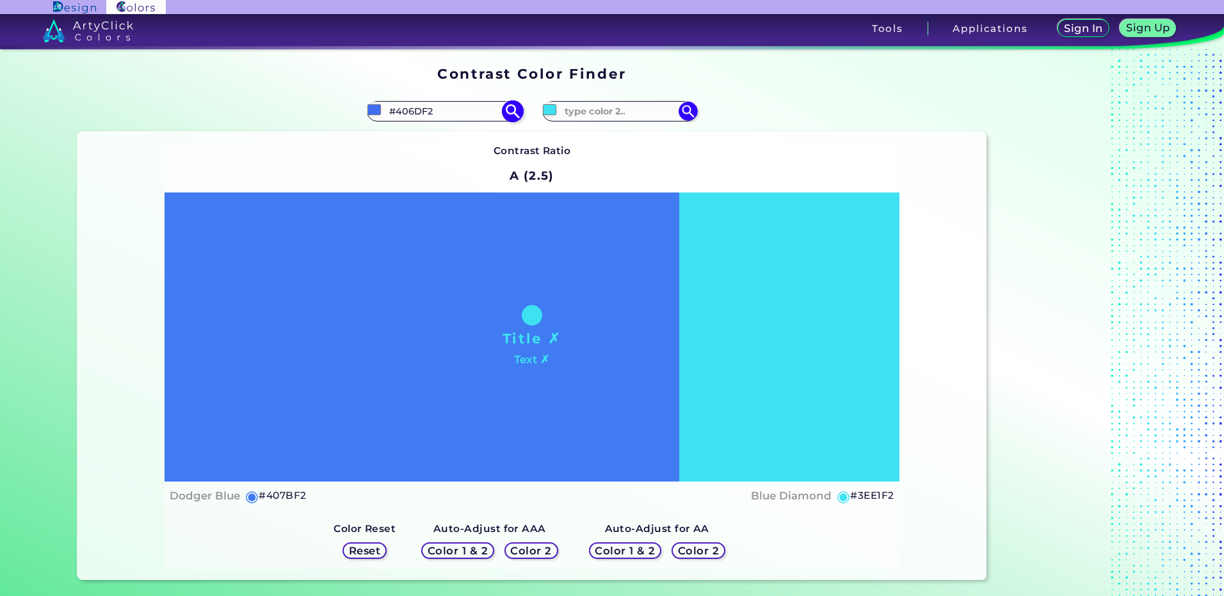
type input "#4064F2"
type input "#405ef2"
type input "#405EF2"
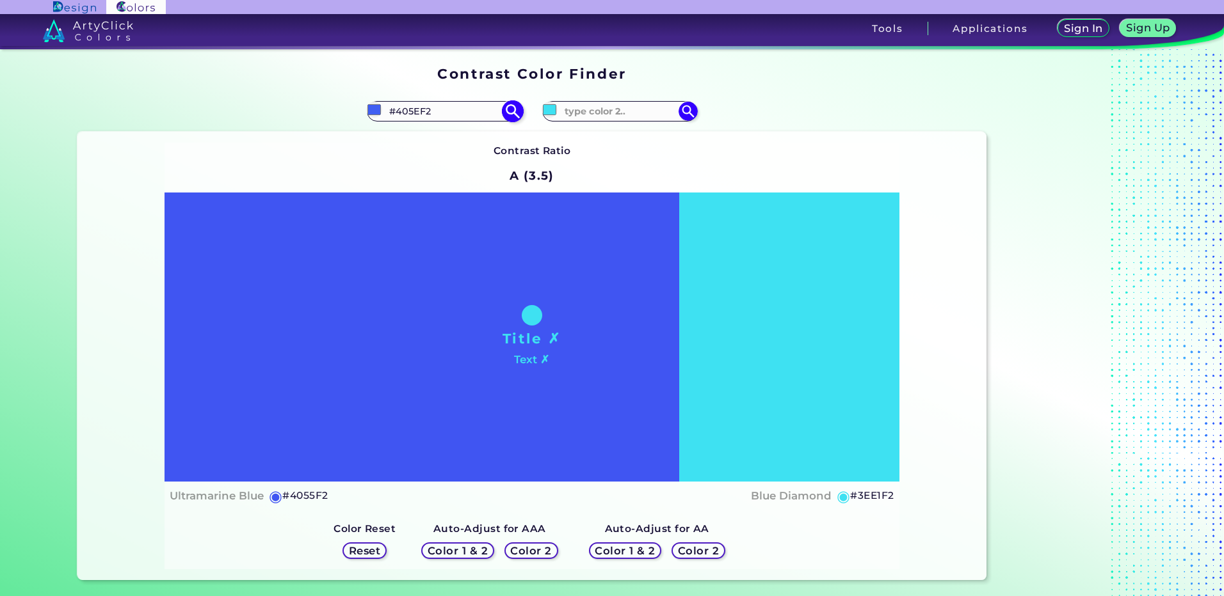
type input "#4055f2"
type input "#4055F2"
type input "#404cf2"
type input "#404CF2"
type input "#4046f2"
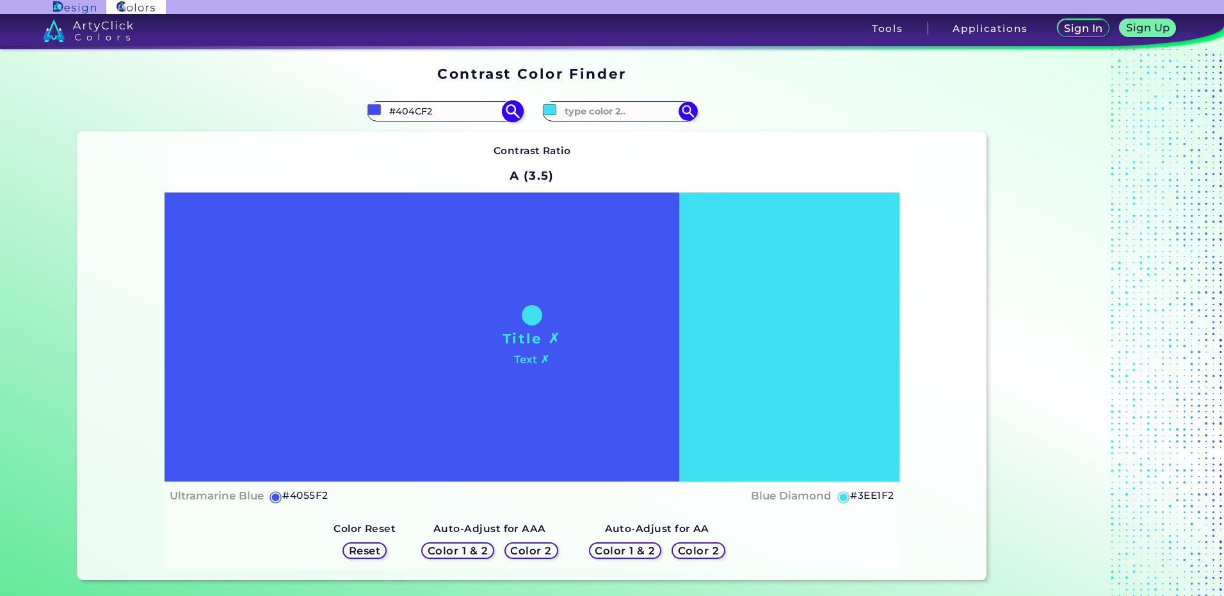
type input "#4046F2"
type input "#4340f2"
type input "#4340F2"
type input "#4c40f2"
type input "#4C40F2"
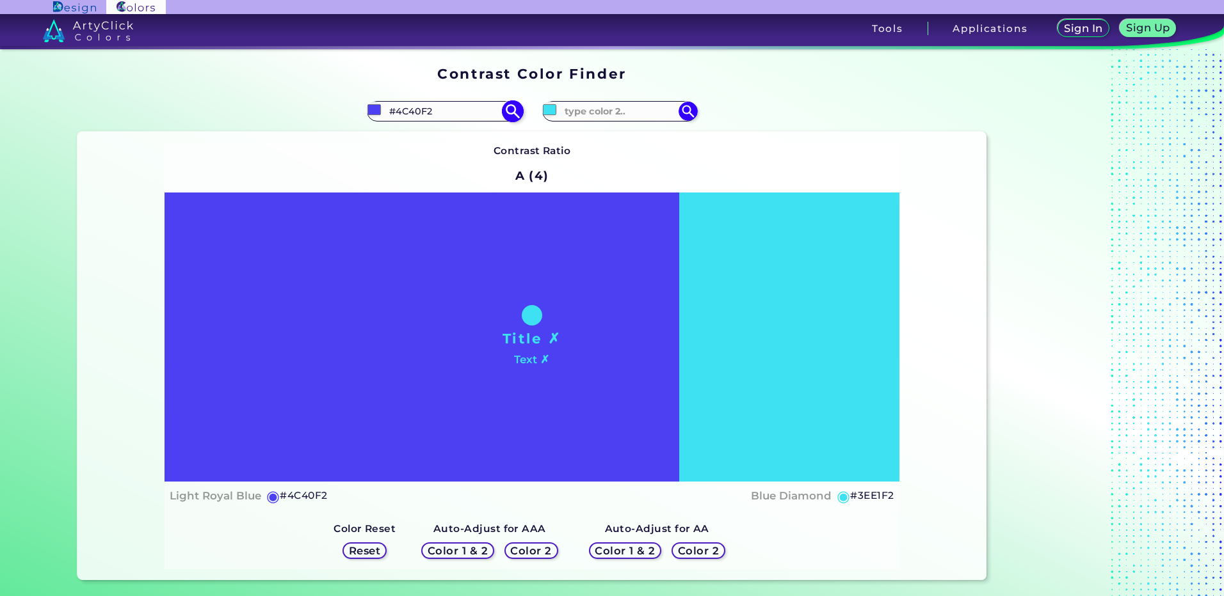
type input "#5540f2"
type input "#5540F2"
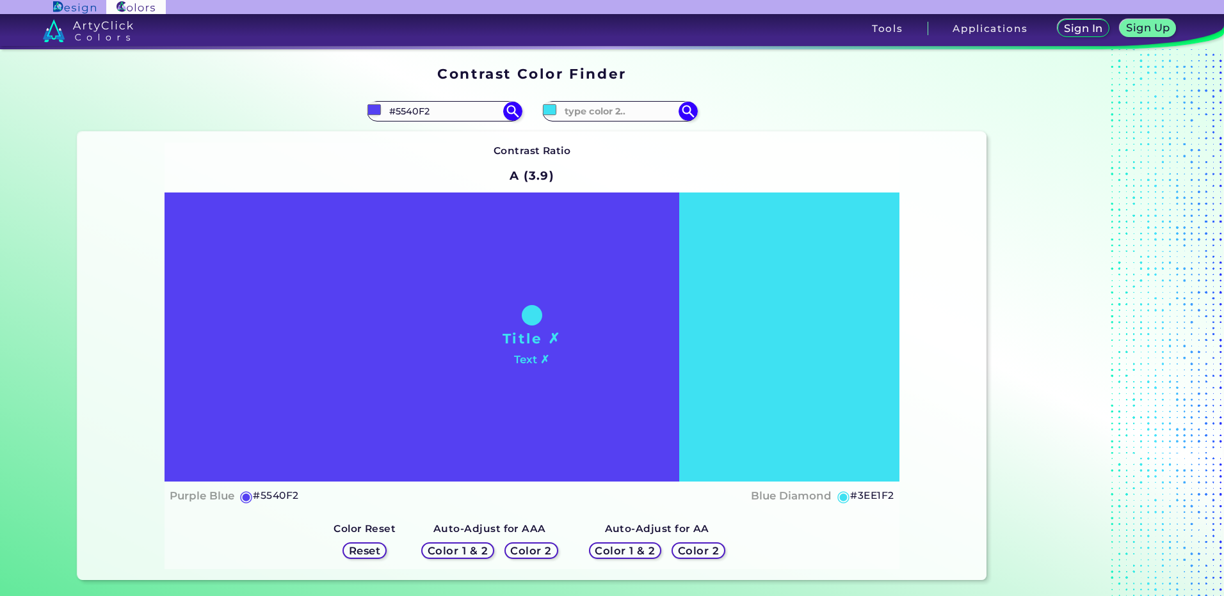
type input "#5844ee"
type input "#5844EE"
type input "#533fee"
type input "#533FEE"
type input "#5541ec"
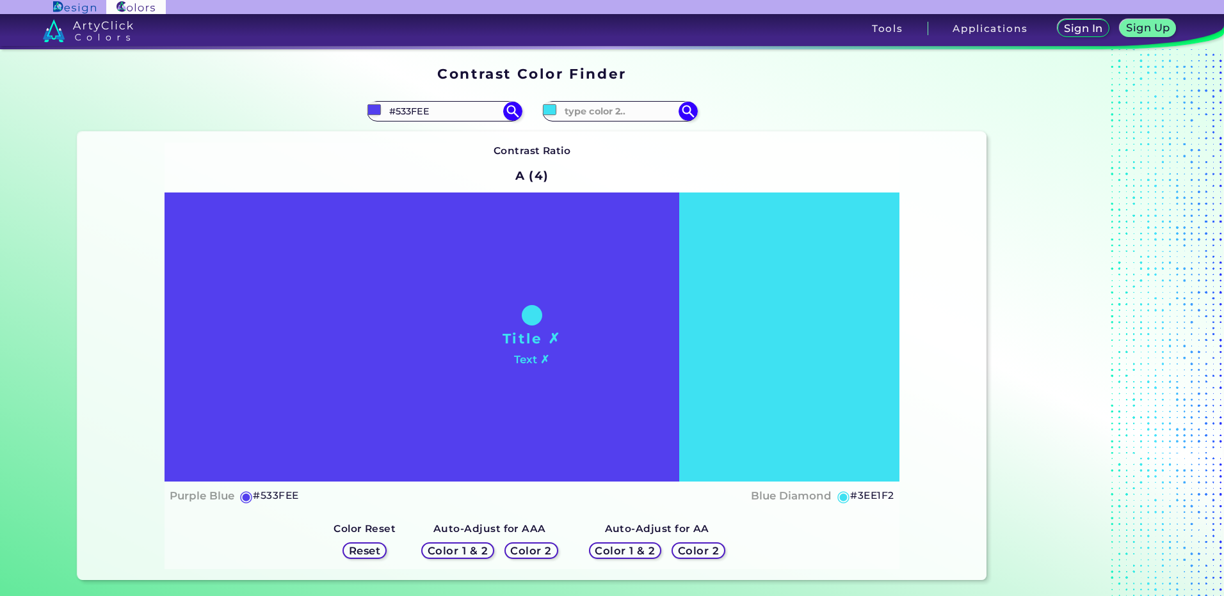
type input "#5541EC"
type input "#513cec"
type input "#513CEC"
type input "#4f3aee"
type input "#4F3AEE"
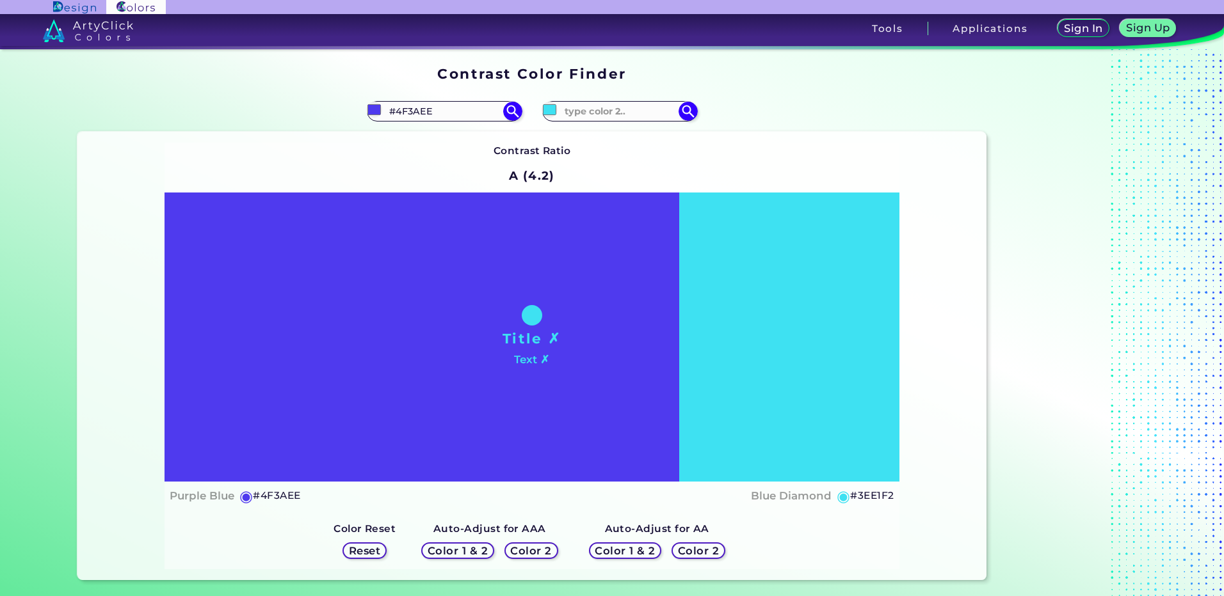
type input "#523df0"
type input "#523DF0"
type input "#513bf1"
type input "#513BF1"
type input "#533ef4"
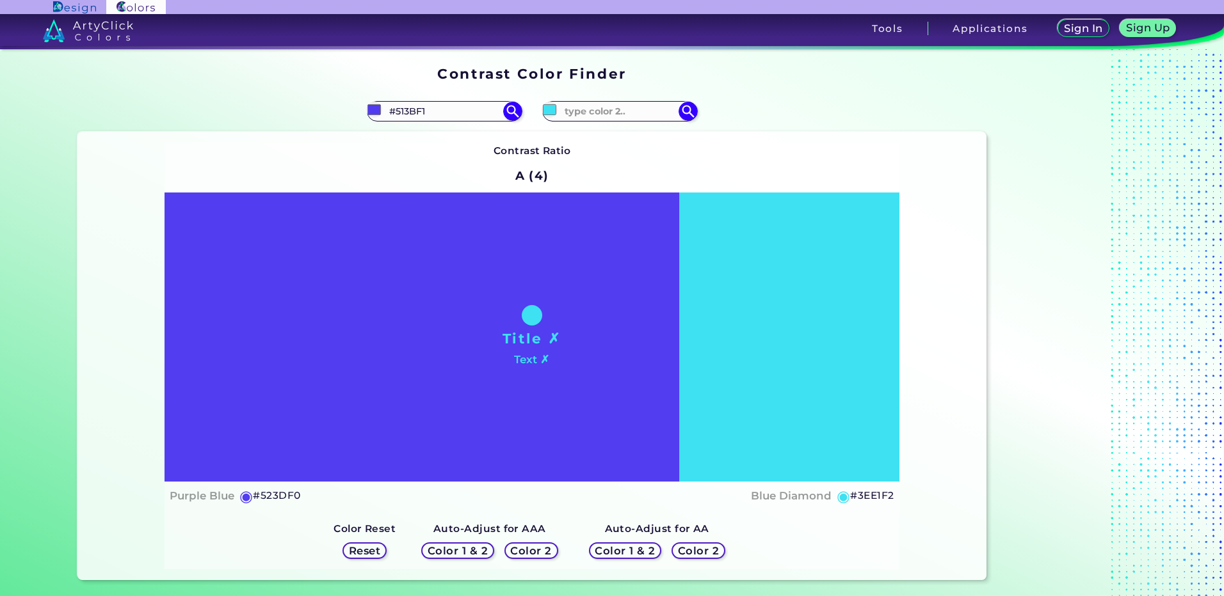
type input "#533EF4"
type input "#4f39f3"
type input "#4F39F3"
type input "#4e38f5"
type input "#4E38F5"
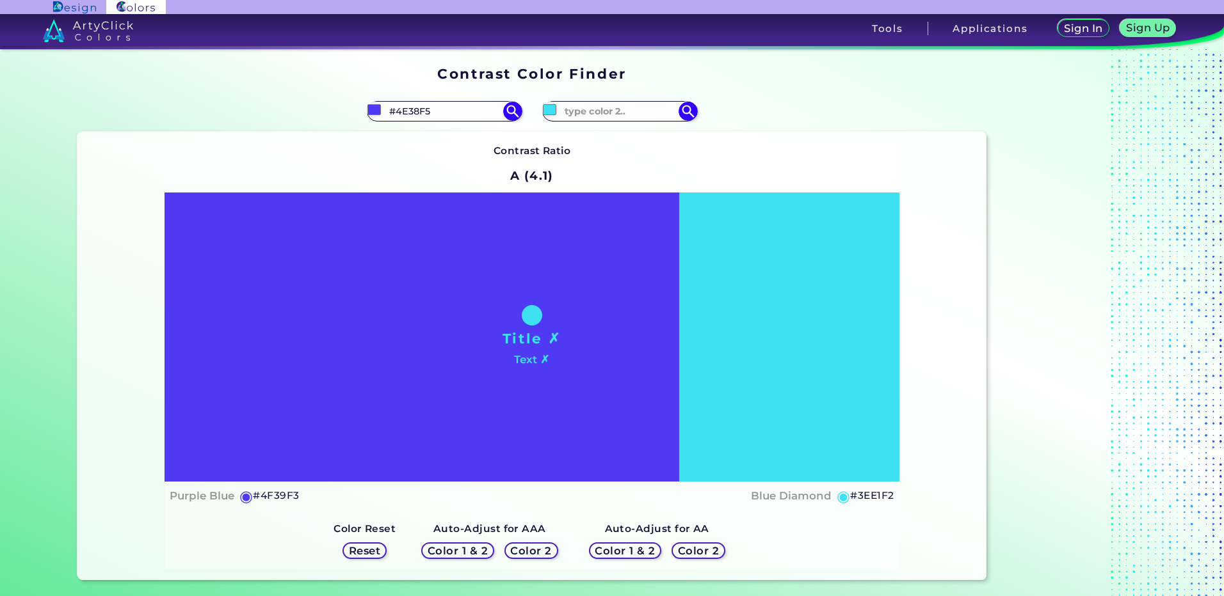
type input "#4c36f2"
type input "#4C36F2"
type input "#4c36f2"
click at [596, 163] on div "Contrast Ratio A (4.3) Title ✗ Text ✗ Light Royal Blue ◉ #4C36F2" at bounding box center [531, 357] width 734 height 428
click at [466, 552] on h5 "Color 1 & 2" at bounding box center [458, 552] width 54 height 10
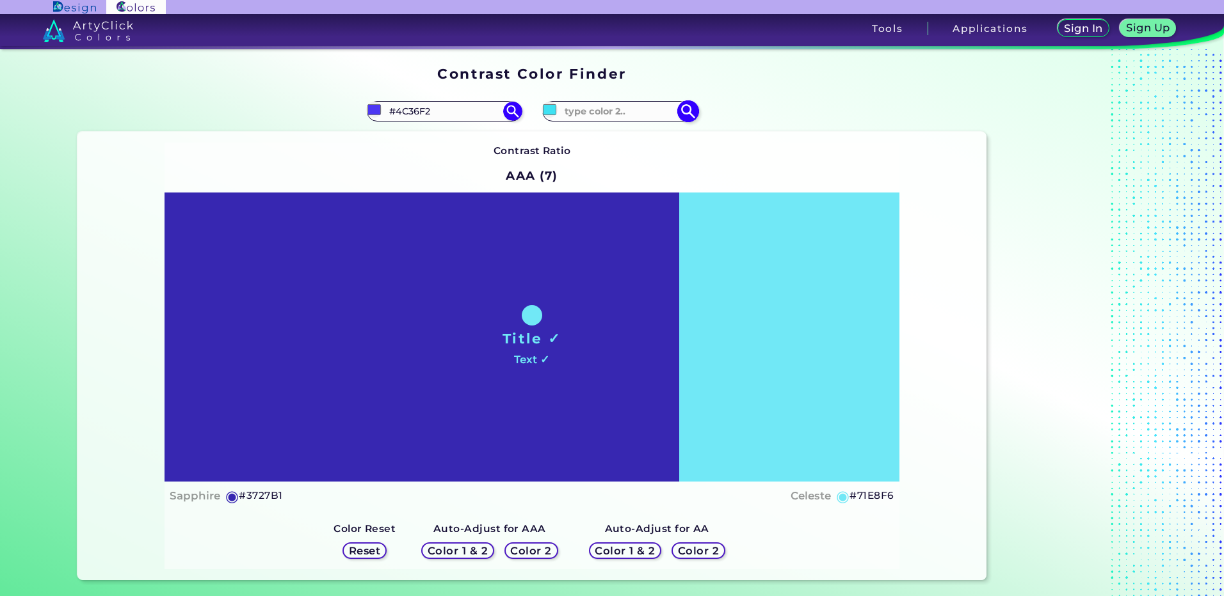
click at [553, 113] on input "#3ee1f2" at bounding box center [549, 110] width 16 height 16
type input "#40d4f2"
type input "#40D4F2"
type input "#40ddf2"
type input "#40DDF2"
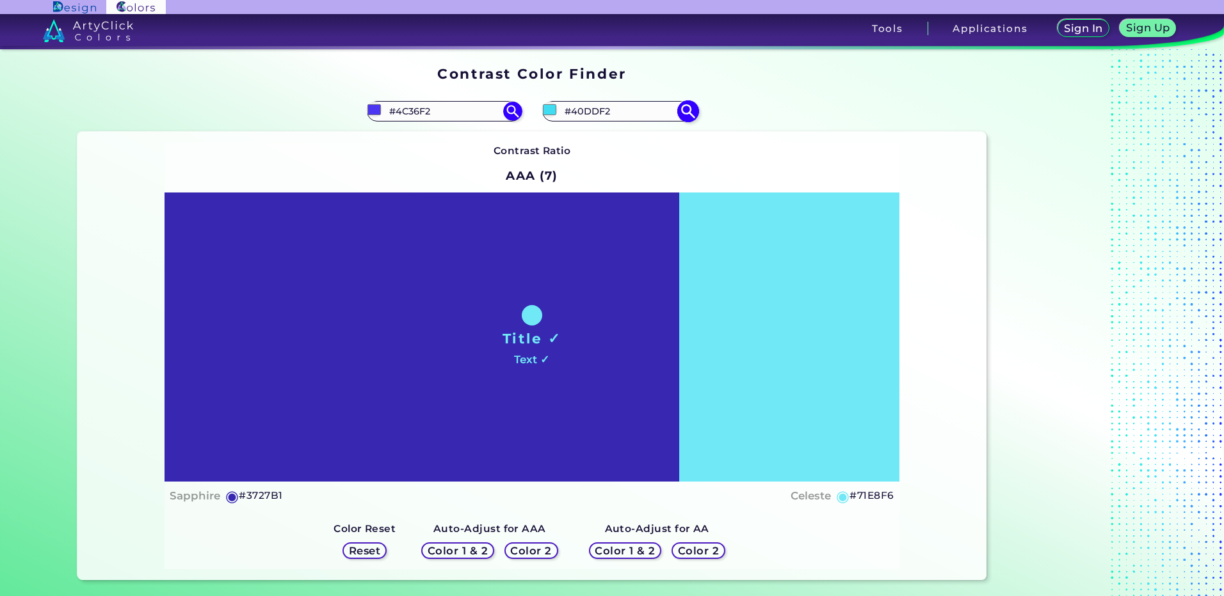
type input "#40e6f2"
type input "#40E6F2"
type input "#40f2ef"
type input "#40F2EF"
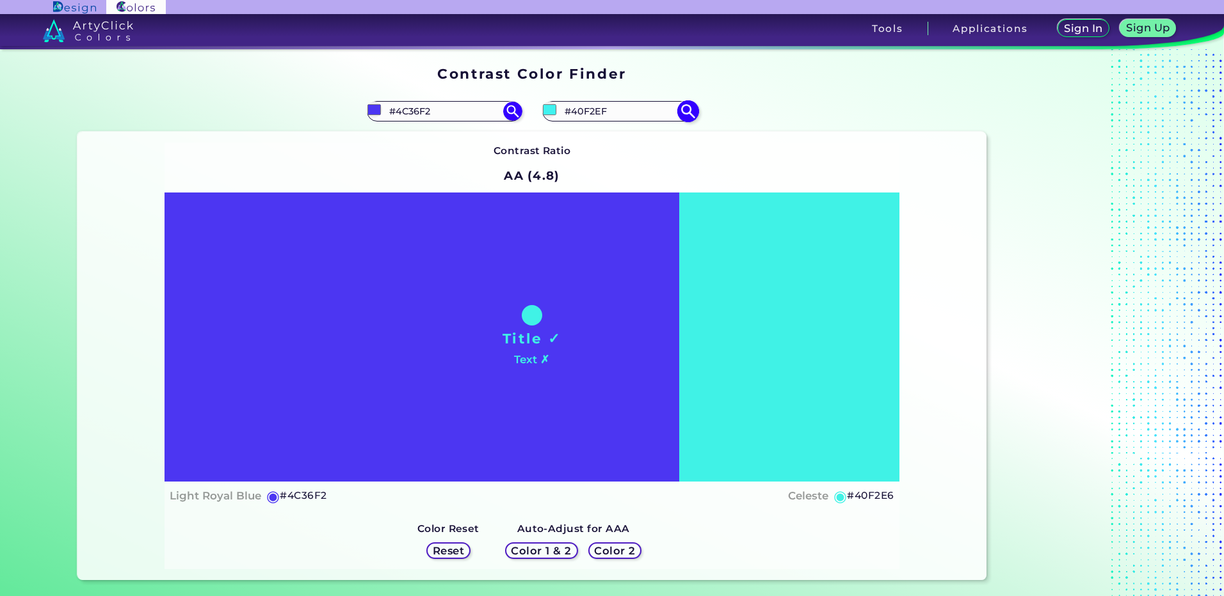
type input "#40f2dd"
type input "#40F2DD"
type input "#40f2c5"
type input "#40F2C5"
type input "#40f2b7"
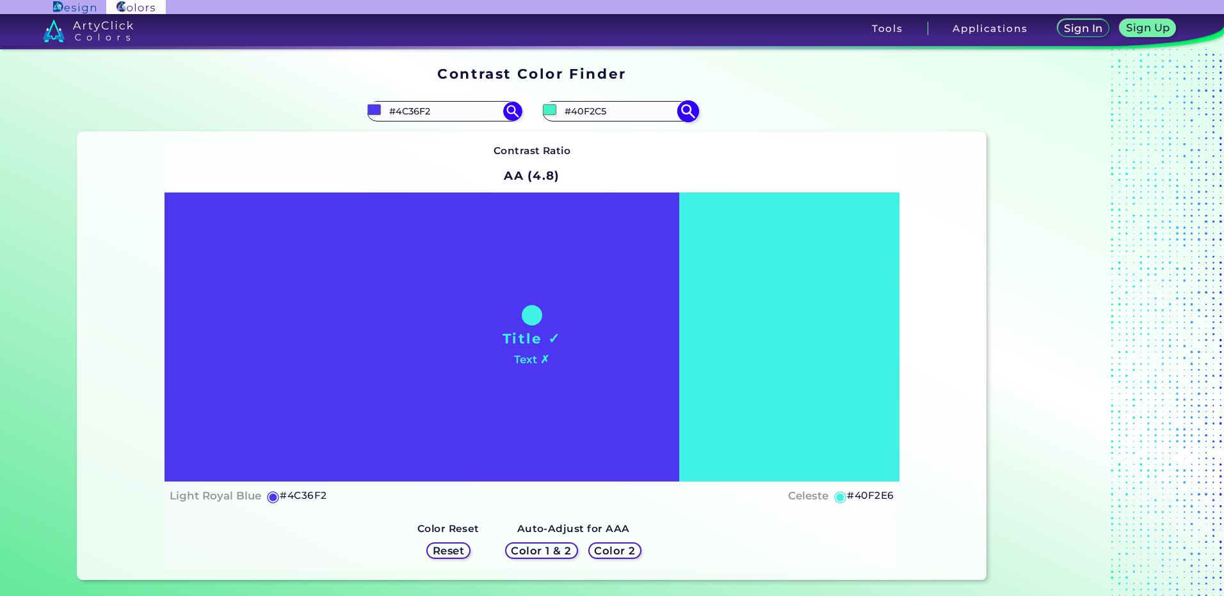
type input "#40F2B7"
type input "#40f2ae"
type input "#40F2AE"
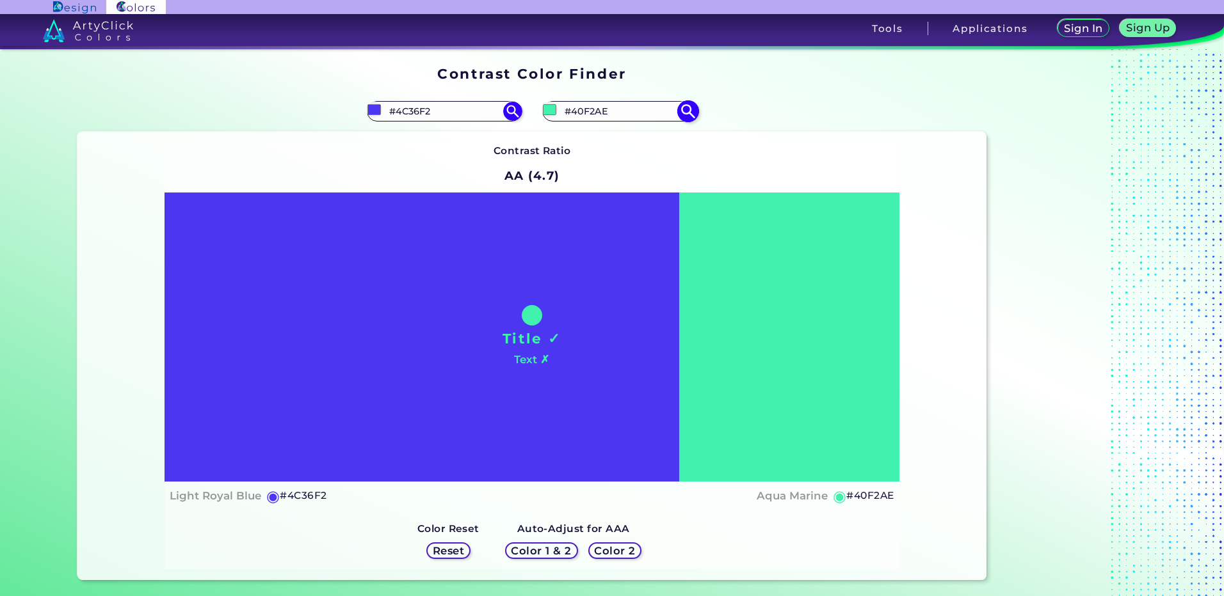
type input "#40f2a5"
type input "#40F2A5"
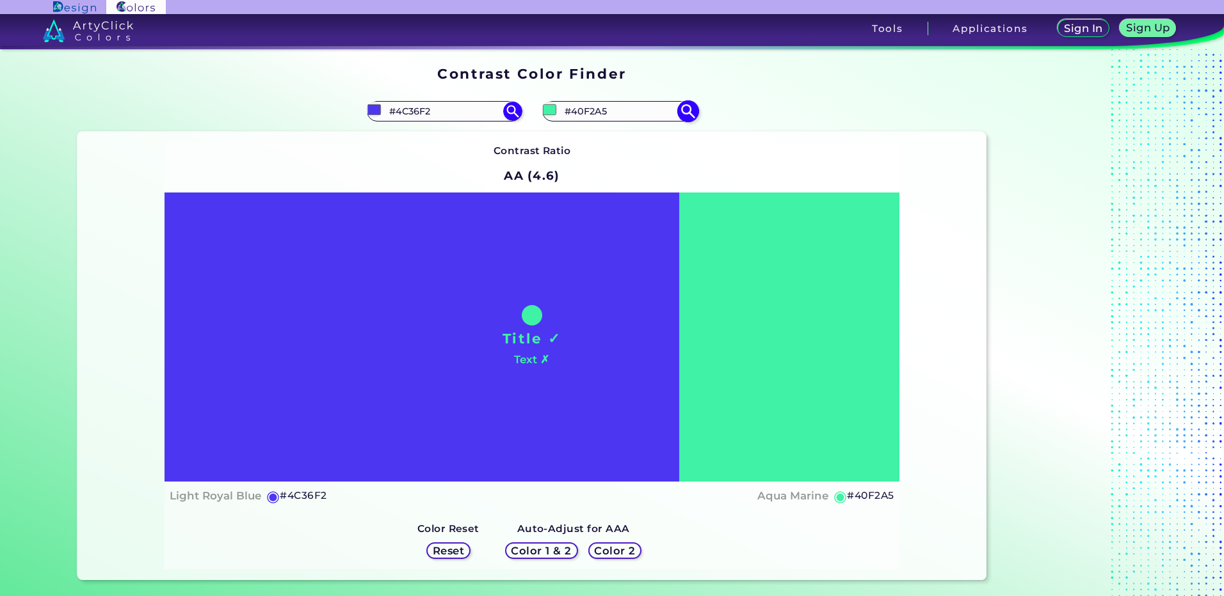
type input "#40f29f"
type input "#40F29F"
type input "#40f28d"
type input "#40F28D"
type input "#40f27e"
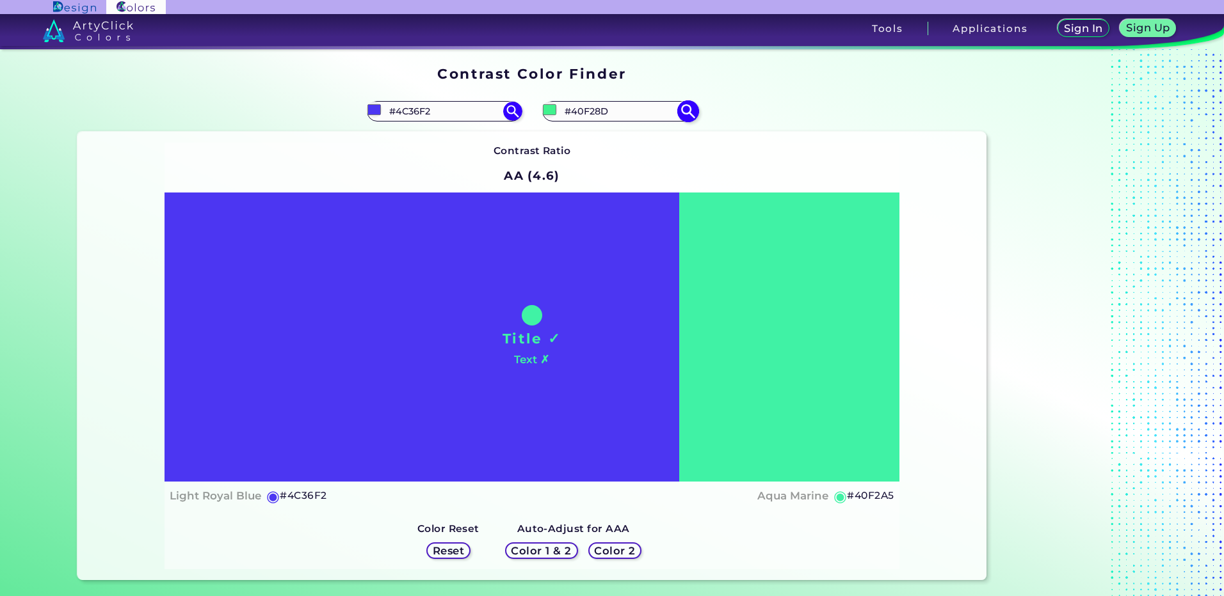
type input "#40F27E"
type input "#40f276"
type input "#40F276"
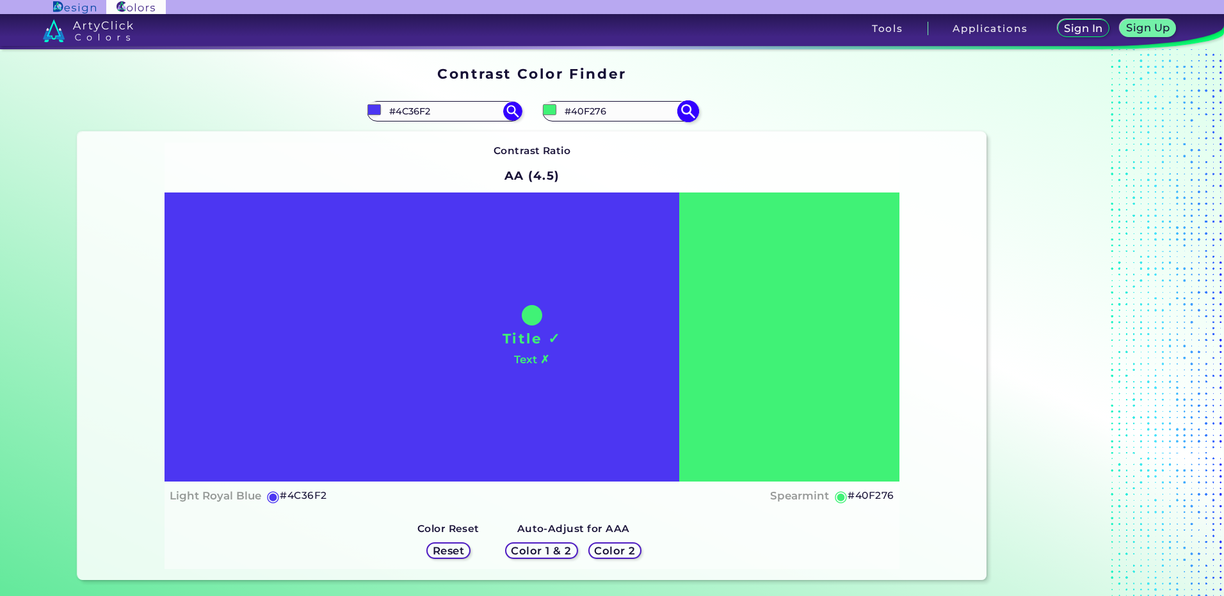
type input "#40f284"
type input "#40F284"
type input "#40f2bc"
type input "#40F2BC"
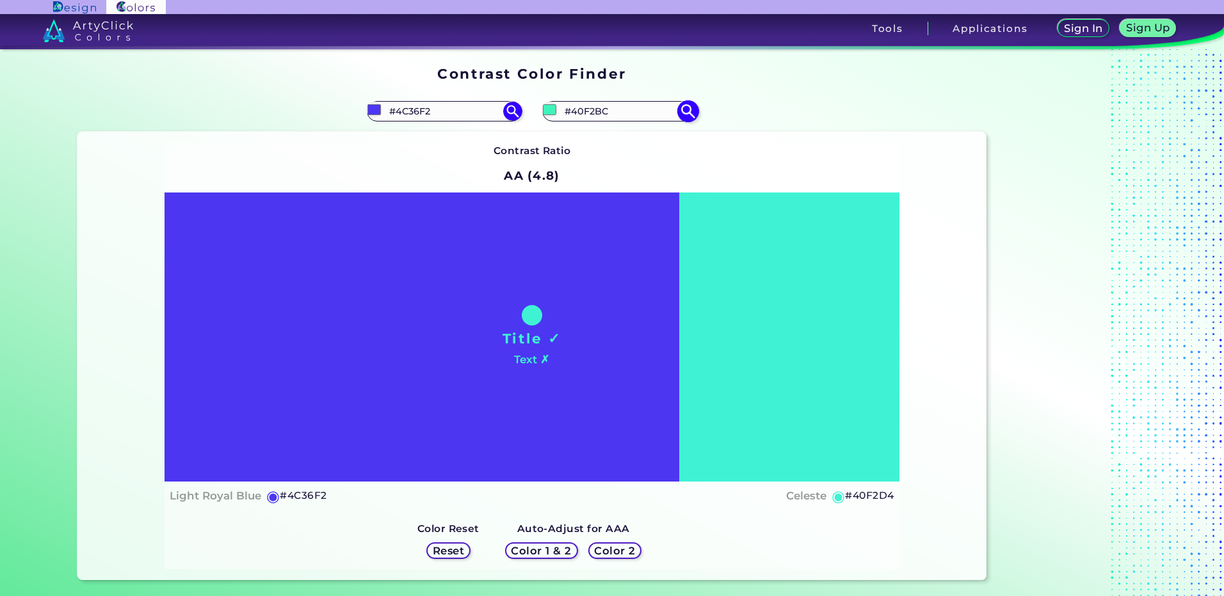
type input "#40d4f2"
type input "#40D4F2"
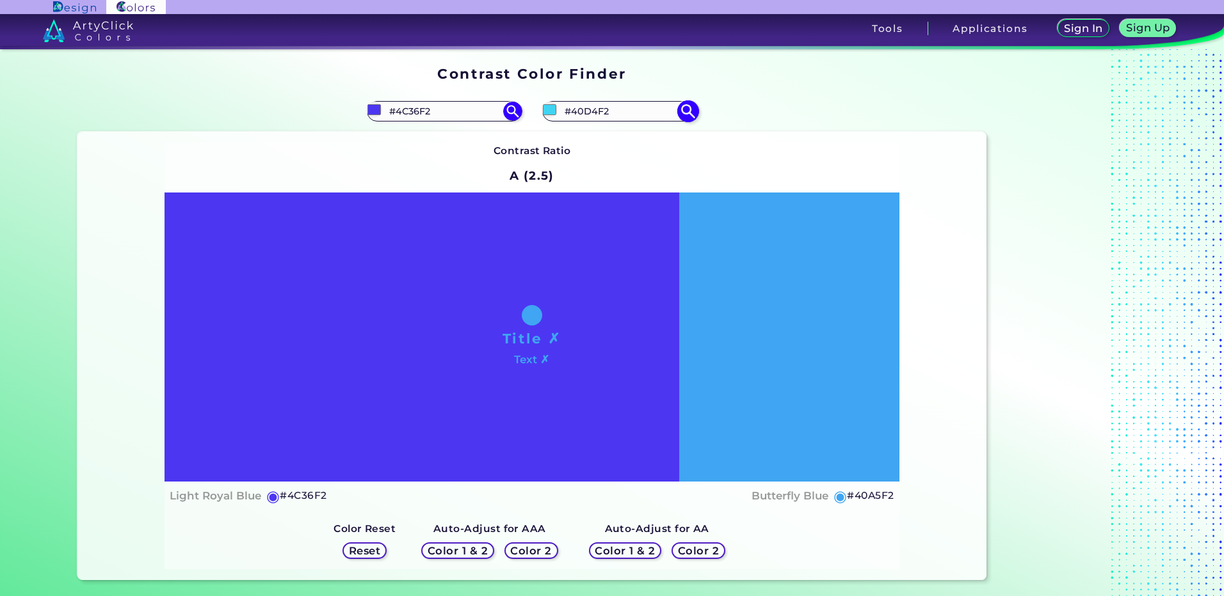
type input "#407bf2"
type input "#407BF2"
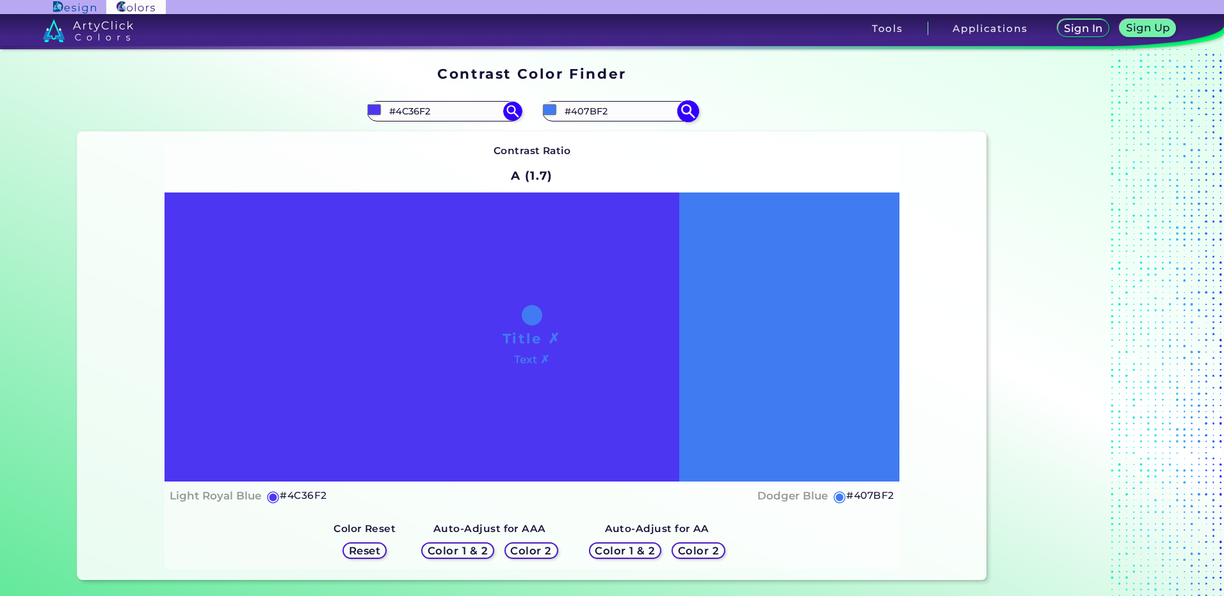
type input "#40a5f2"
type input "#40A5F2"
type input "#40eff2"
type input "#40EFF2"
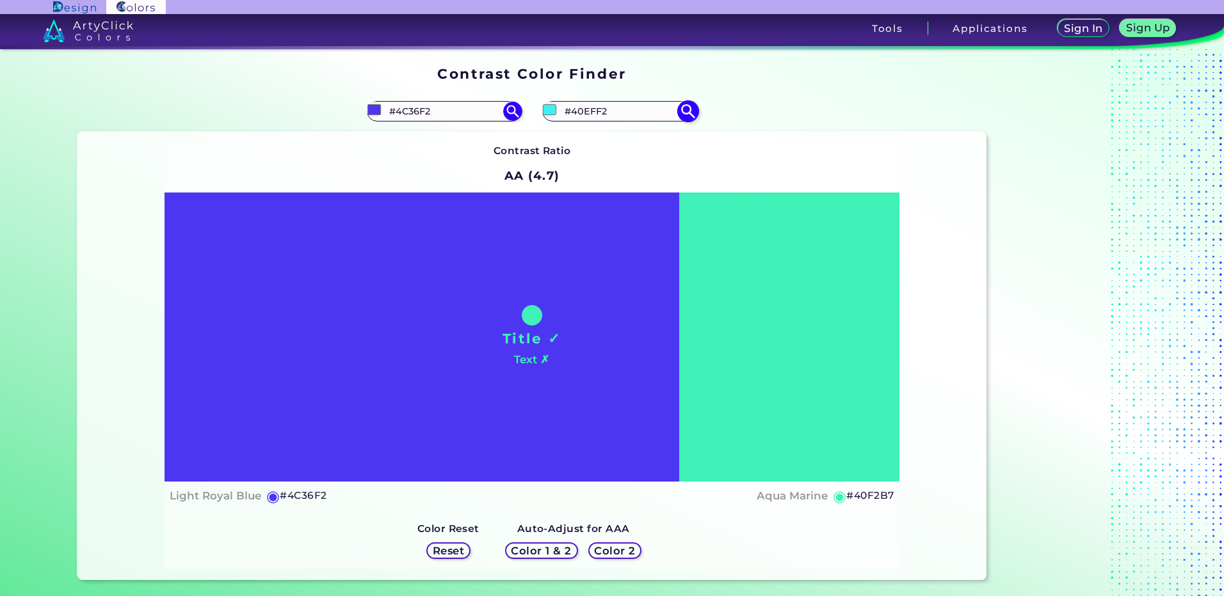
type input "#40f27e"
type input "#40F27E"
type input "#40b7f2"
type input "#40B7F2"
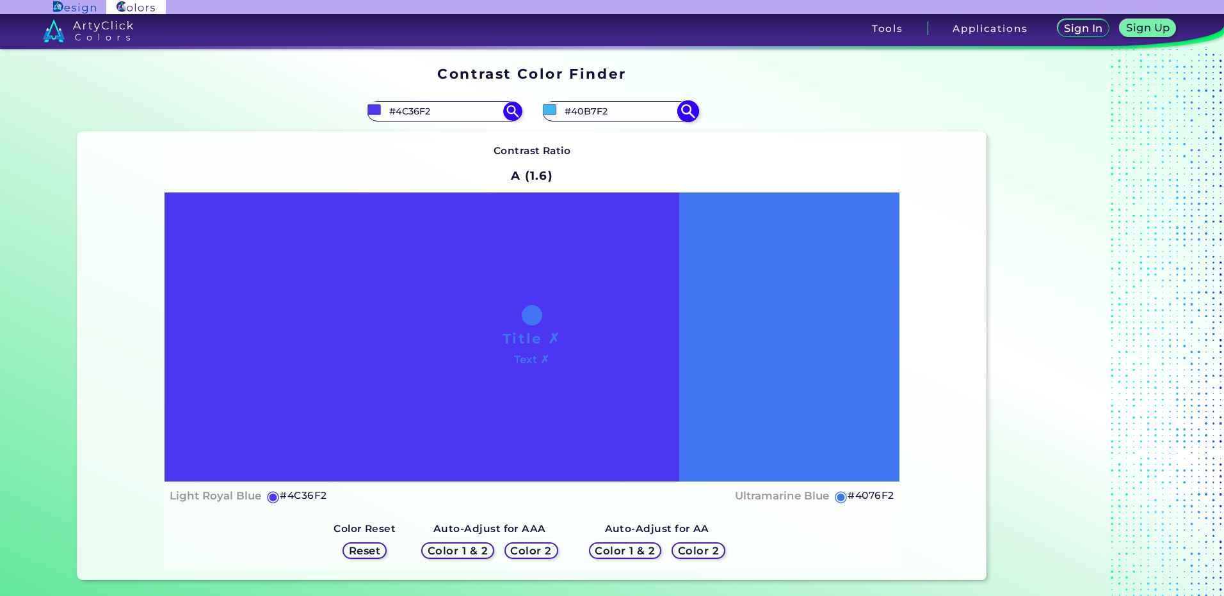
type input "#4c40f2"
type input "#4C40F2"
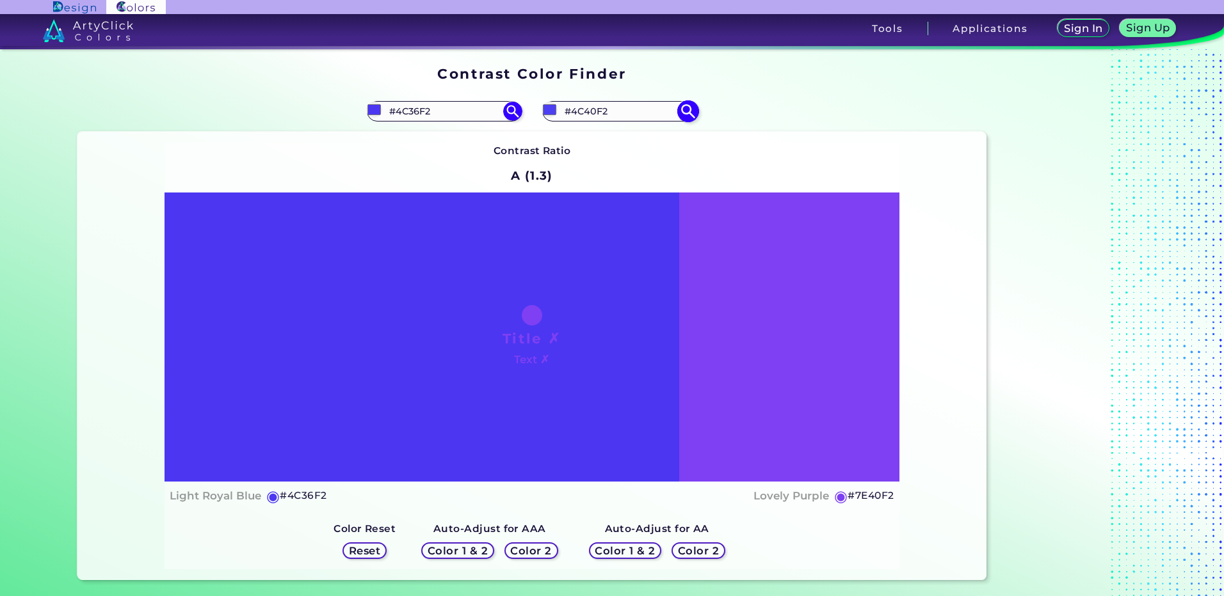
type input "#8740f2"
type input "#8740F2"
type input "#9940f2"
type input "#9940F2"
type input "#a240f2"
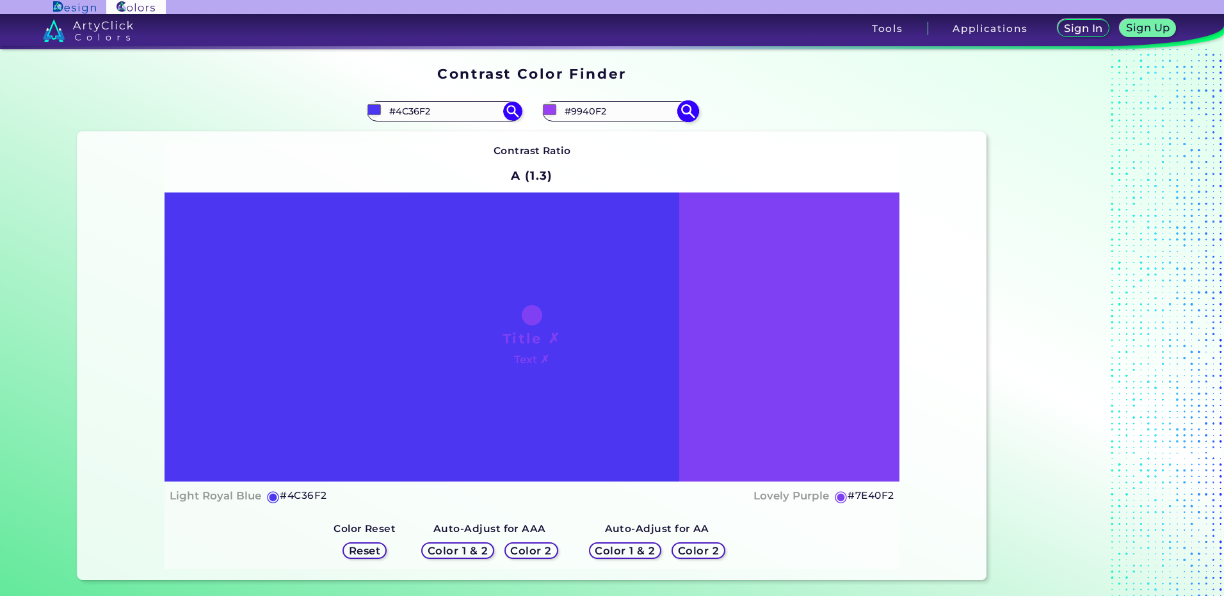
type input "#A240F2"
type input "#ab40f2"
type input "#AB40F2"
type input "#b440f2"
type input "#B440F2"
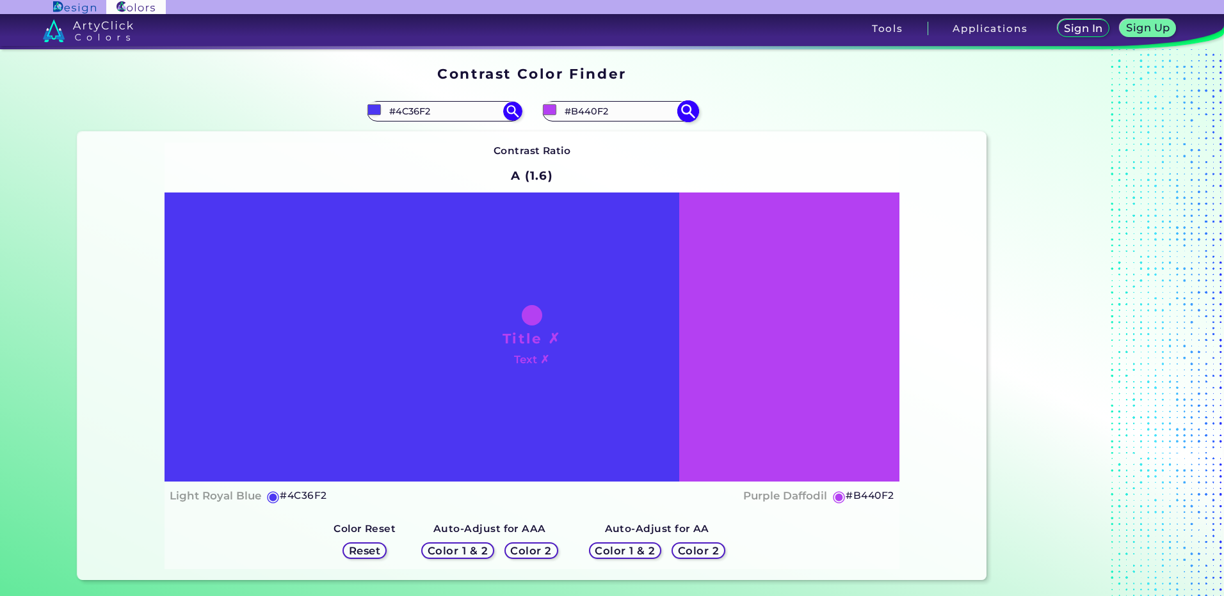
type input "#ba40f2"
type input "#BA40F2"
type input "#a240f2"
type input "#A240F2"
type input "#6740f2"
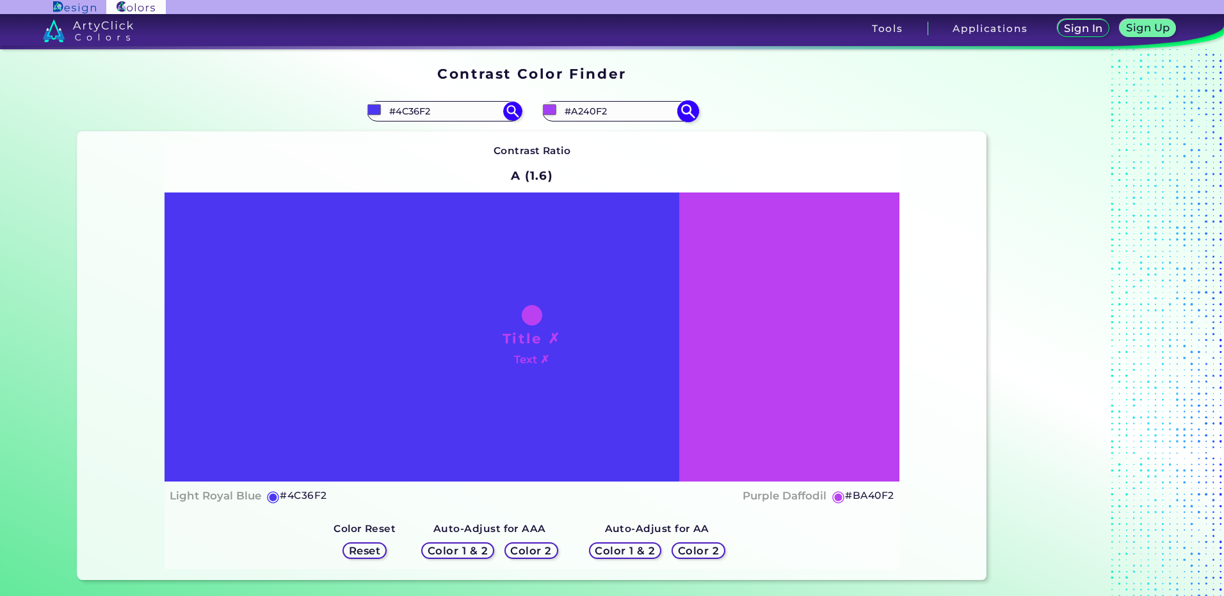
type input "#6740F2"
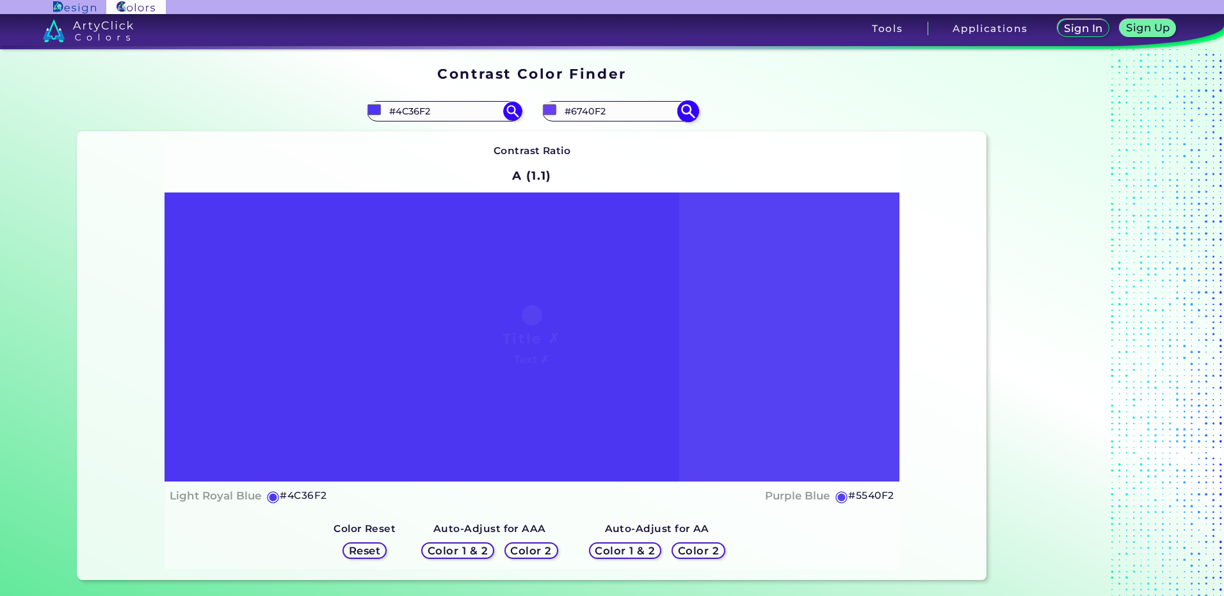
type input "#4064f2"
type input "#4064F2"
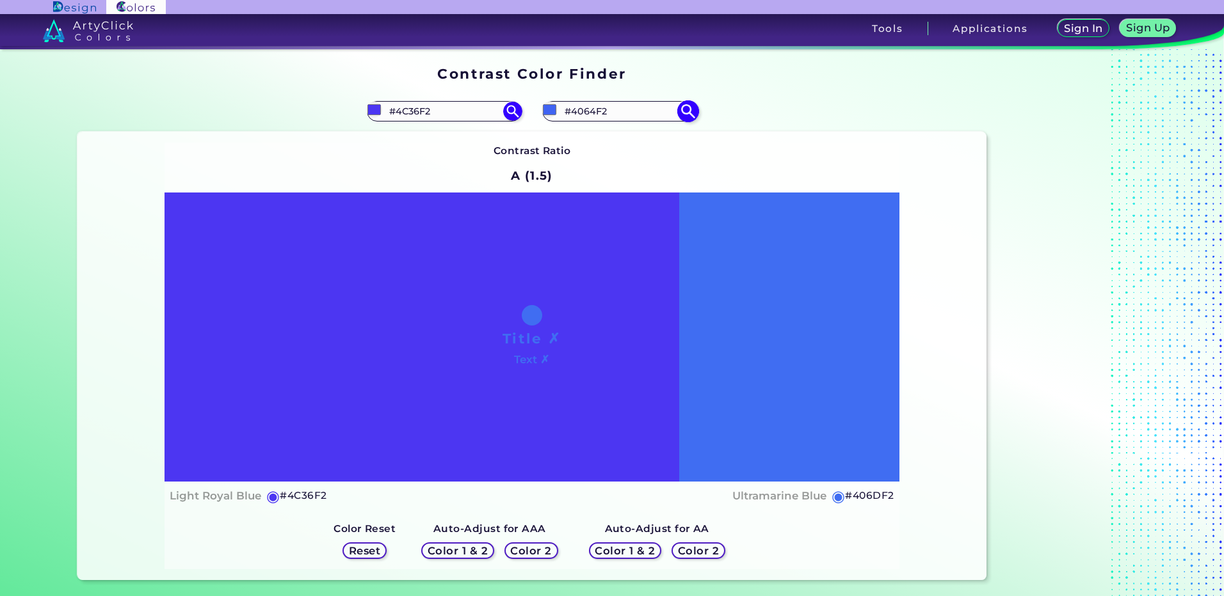
type input "#4076f2"
type input "#4076F2"
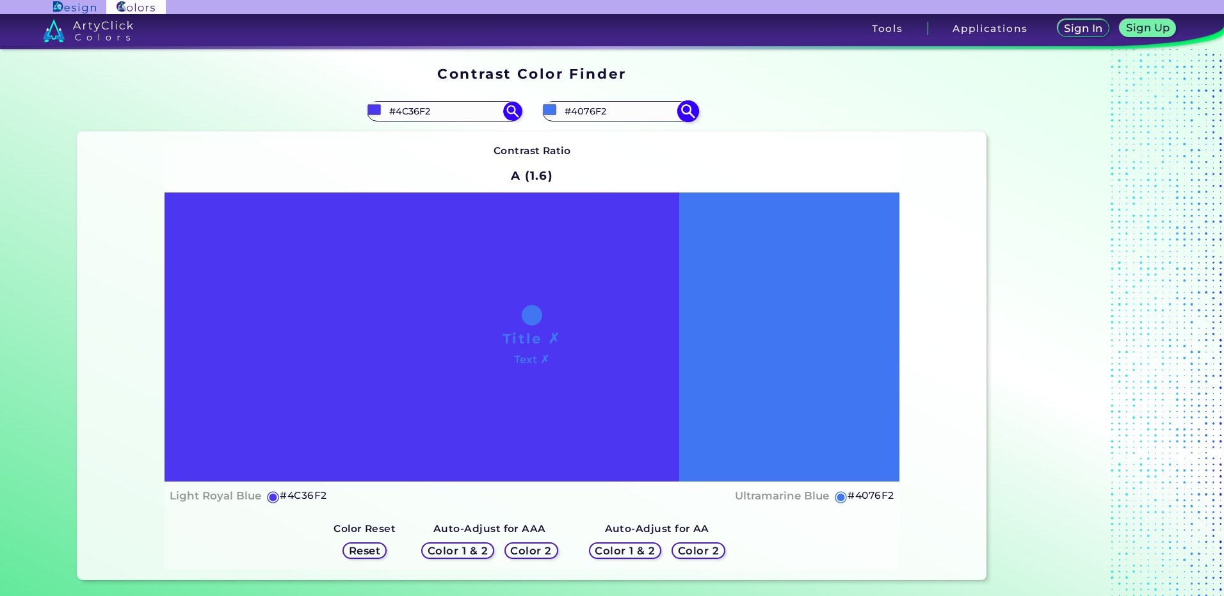
type input "#407bf2"
type input "#407BF2"
type input "#4076f2"
type input "#4076F2"
type input "#406df2"
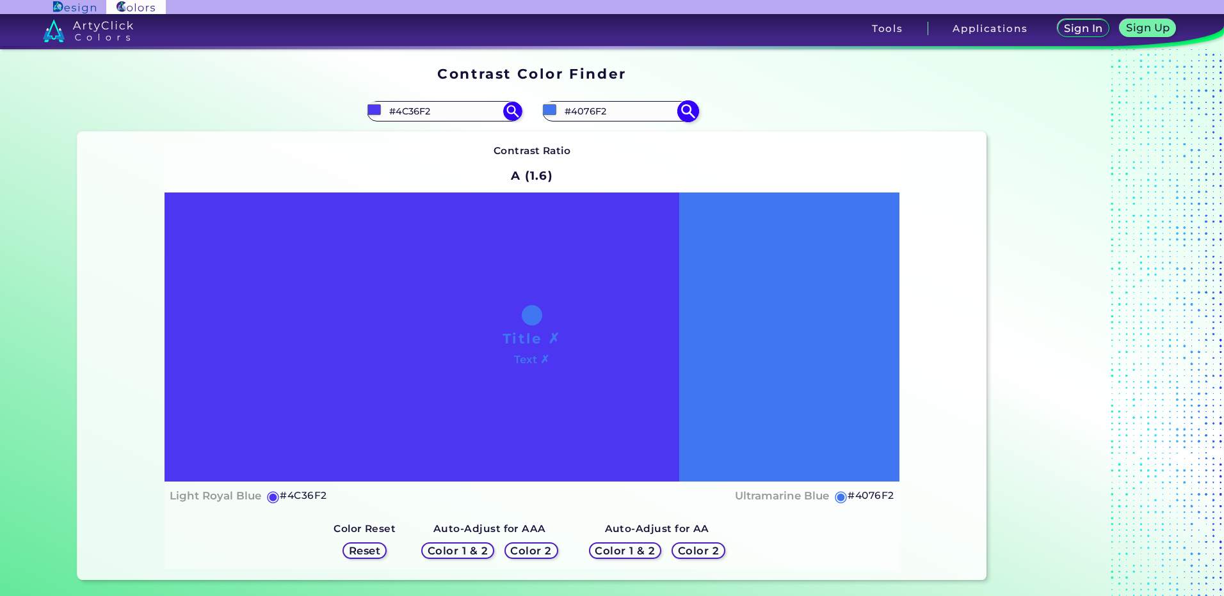
type input "#406DF2"
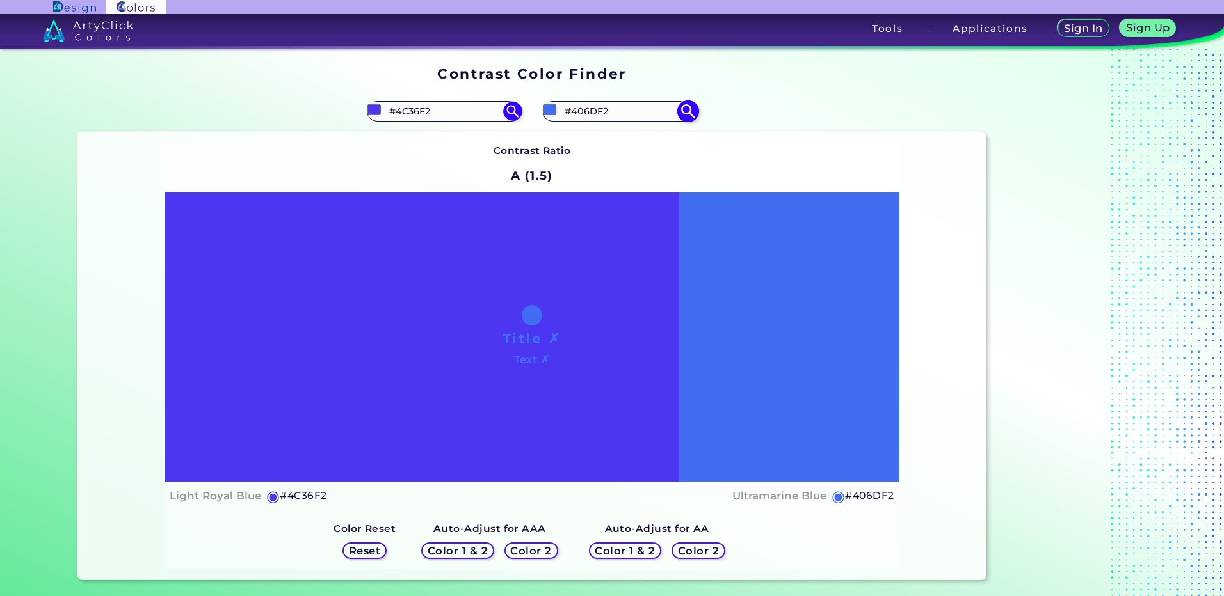
type input "#4076f2"
type input "#4076F2"
type input "#407bf2"
type input "#407BF2"
type input "#4084f2"
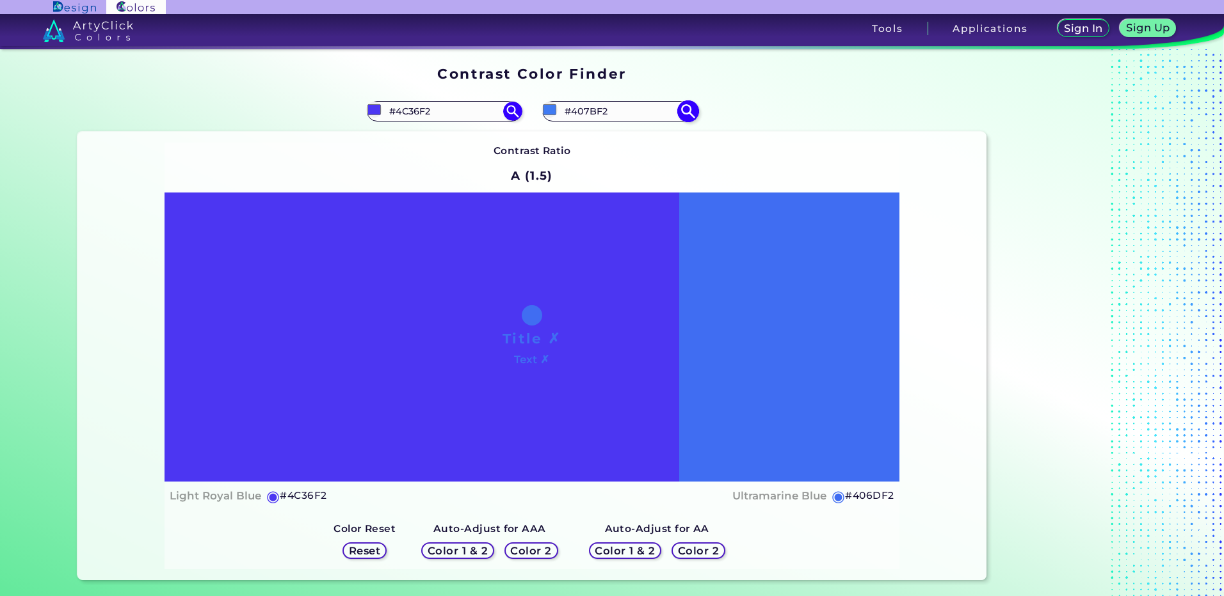
type input "#4084F2"
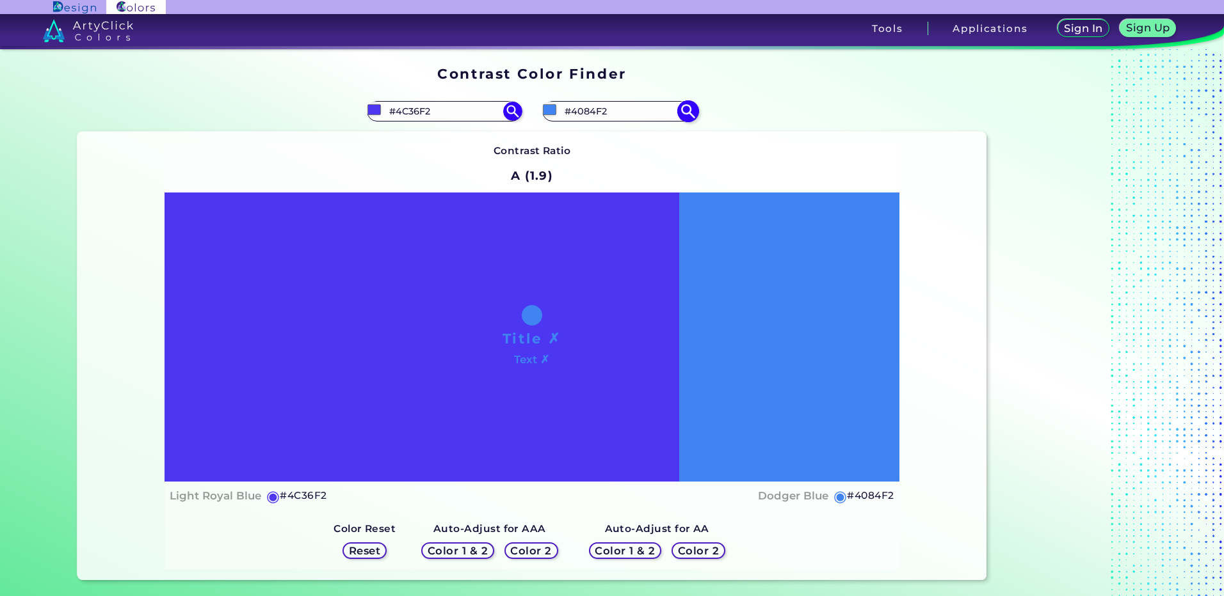
type input "#408df2"
type input "#408DF2"
type input "#4096f2"
type input "#4096F2"
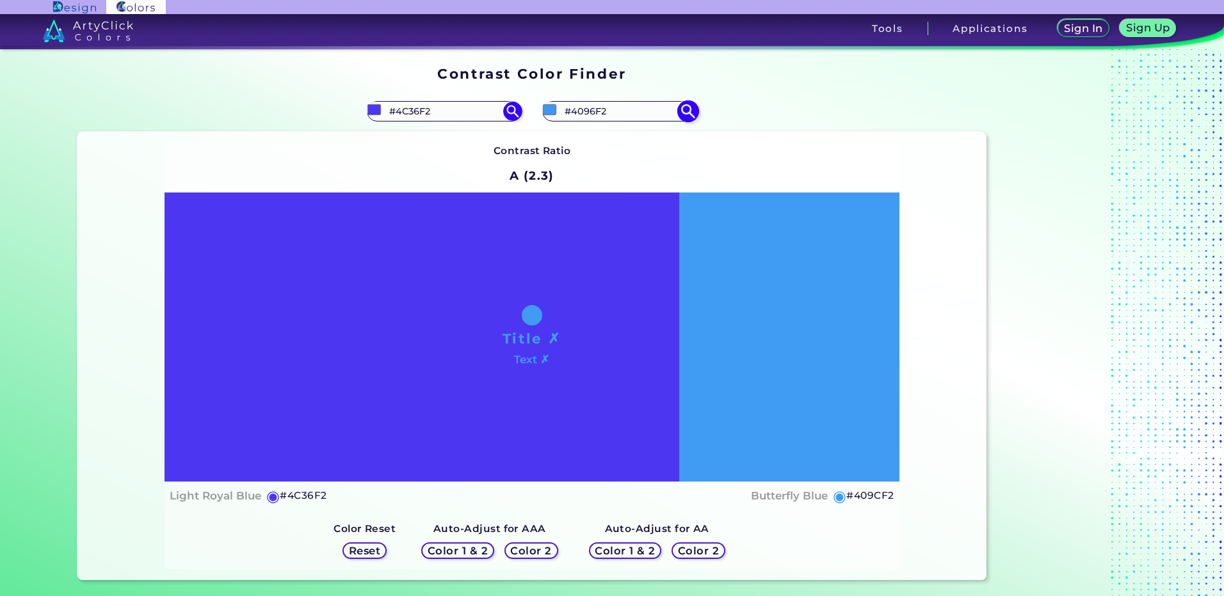
type input "#409cf2"
type input "#409CF2"
type input "#40a5f2"
type input "#40A5F2"
type input "#40aef2"
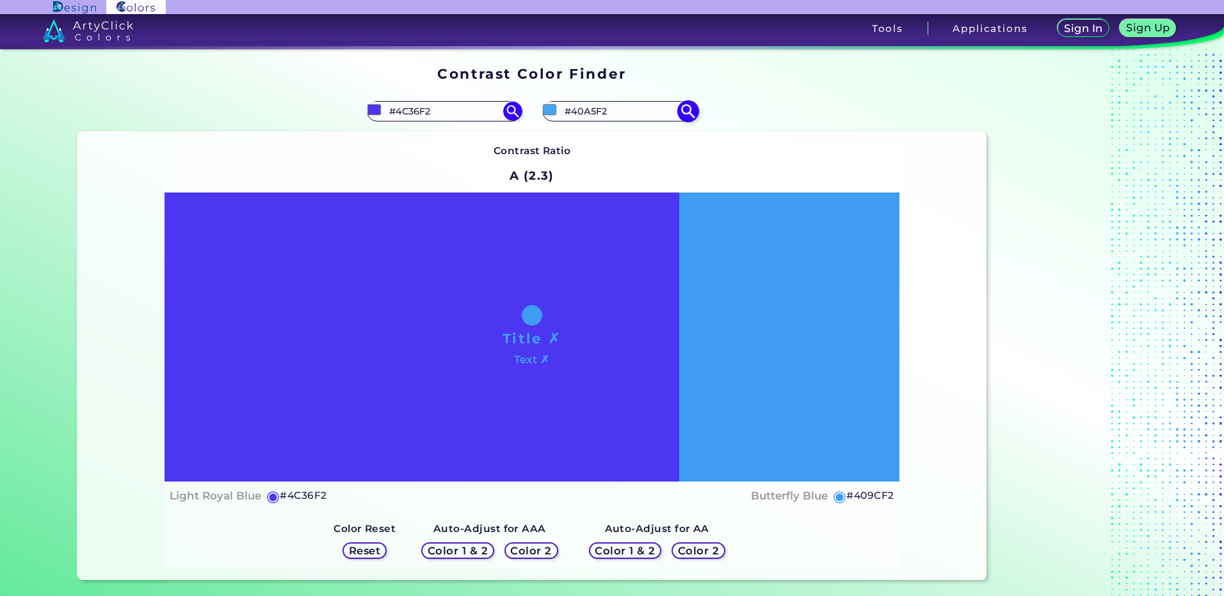
type input "#40AEF2"
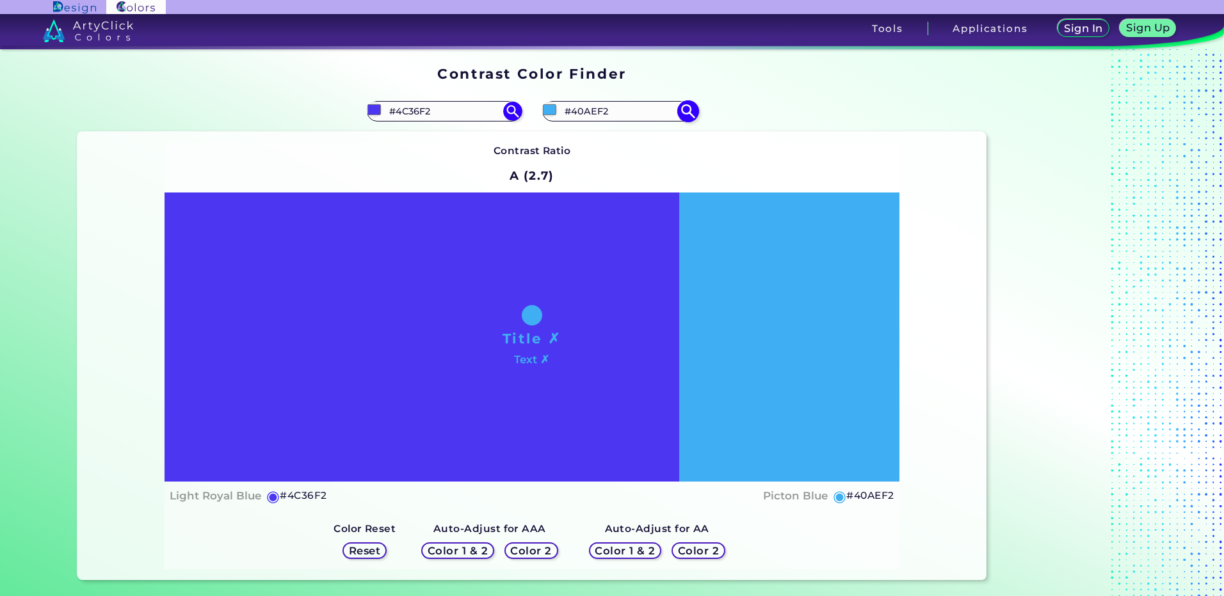
type input "#44adee"
type input "#44ADEE"
type input "#3fabee"
type input "#3FABEE"
type input "#3aa9ee"
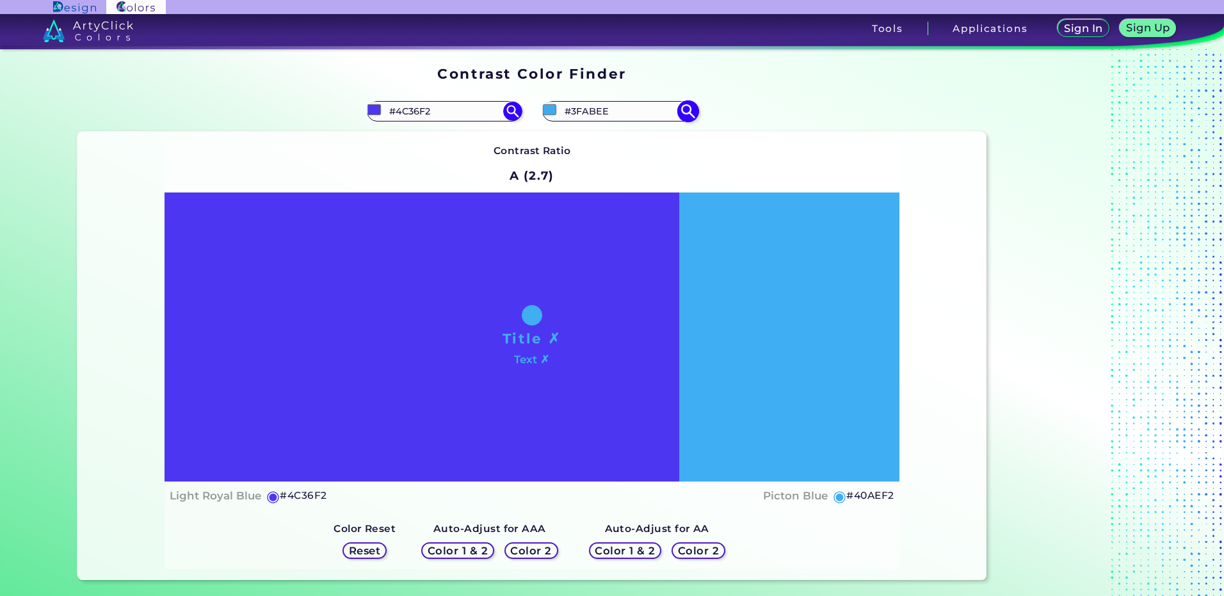
type input "#3AA9EE"
type input "#35a7ed"
type input "#35A7ED"
type input "#2fa5ee"
type input "#2FA5EE"
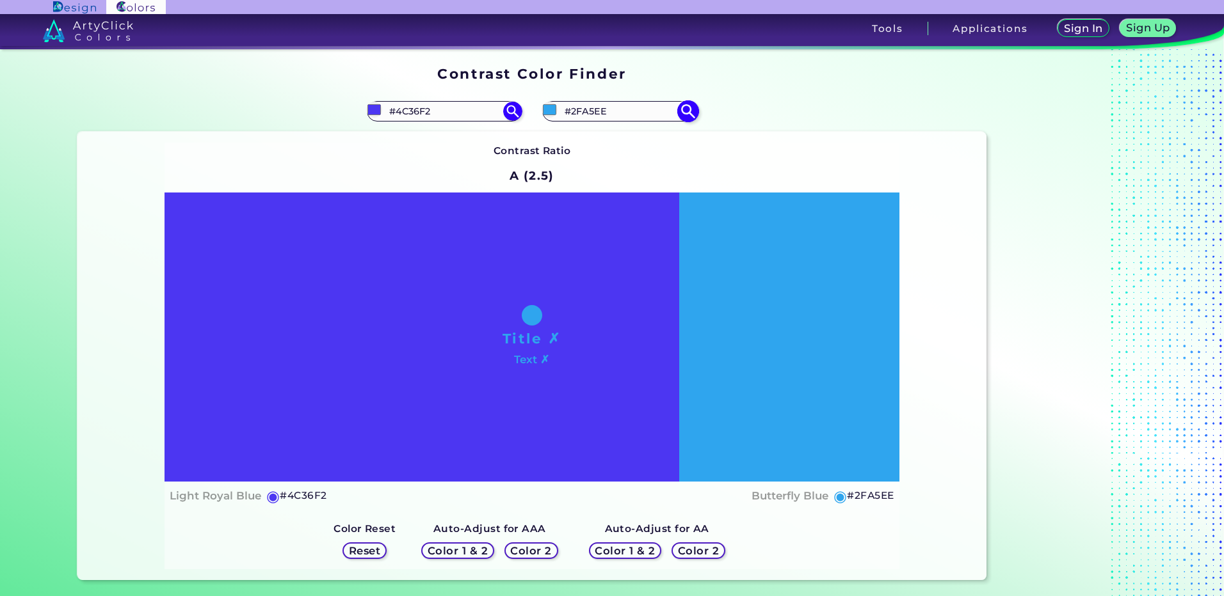
type input "#2ba3ee"
type input "#2BA3EE"
type input "#25a1ef"
type input "#25A1EF"
type input "#1b9dee"
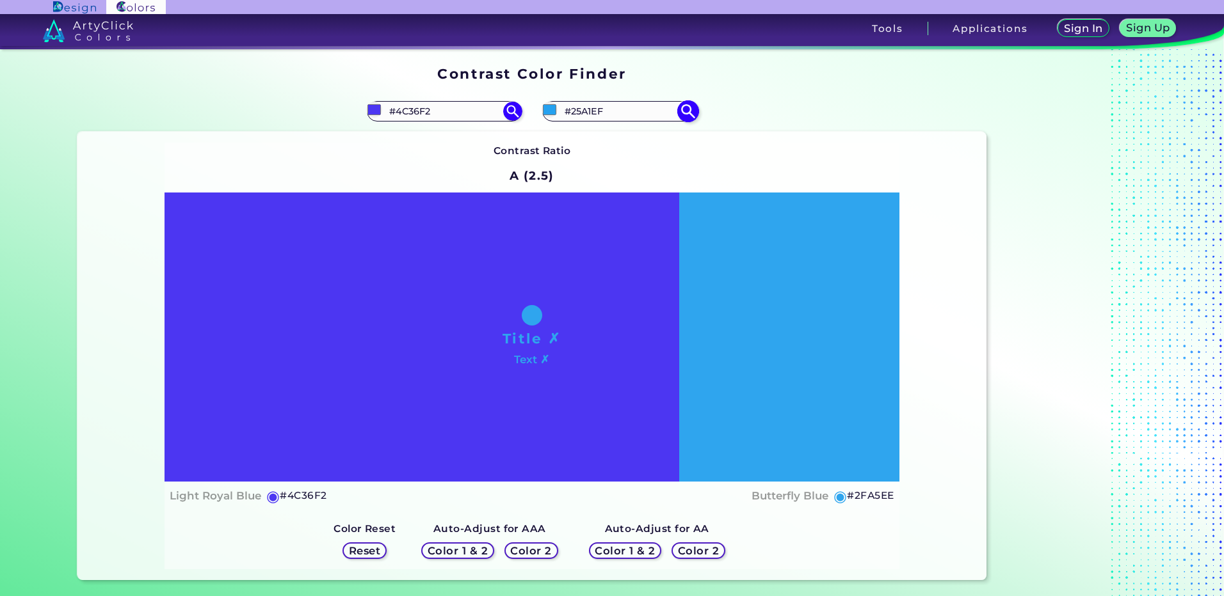
type input "#1B9DEE"
type input "#1199ee"
type input "#1199EE"
type input "#0c97ed"
type input "#0C97ED"
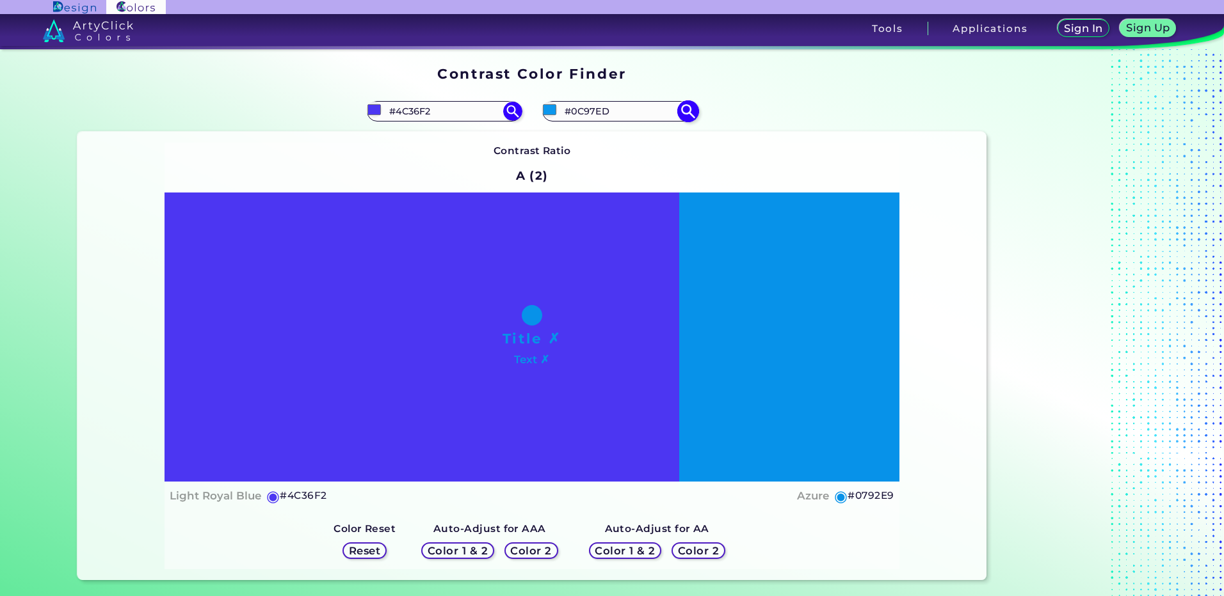
type input "#0792e9"
type input "#0792E9"
type input "#008ee6"
type input "#008EE6"
type input "#008ae0"
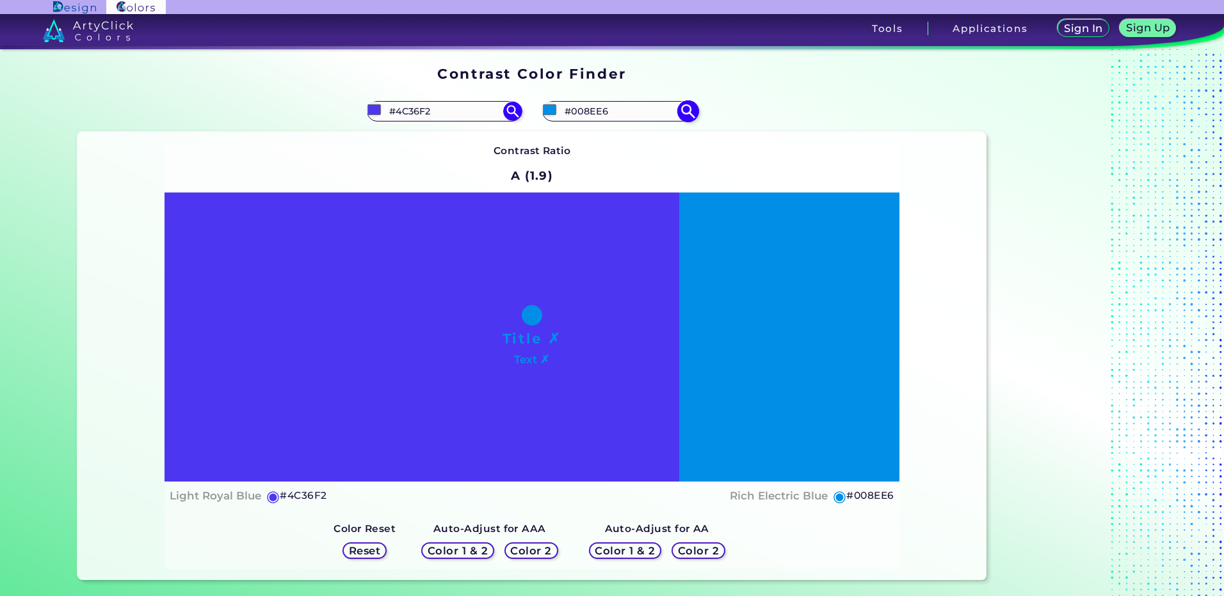
type input "#008AE0"
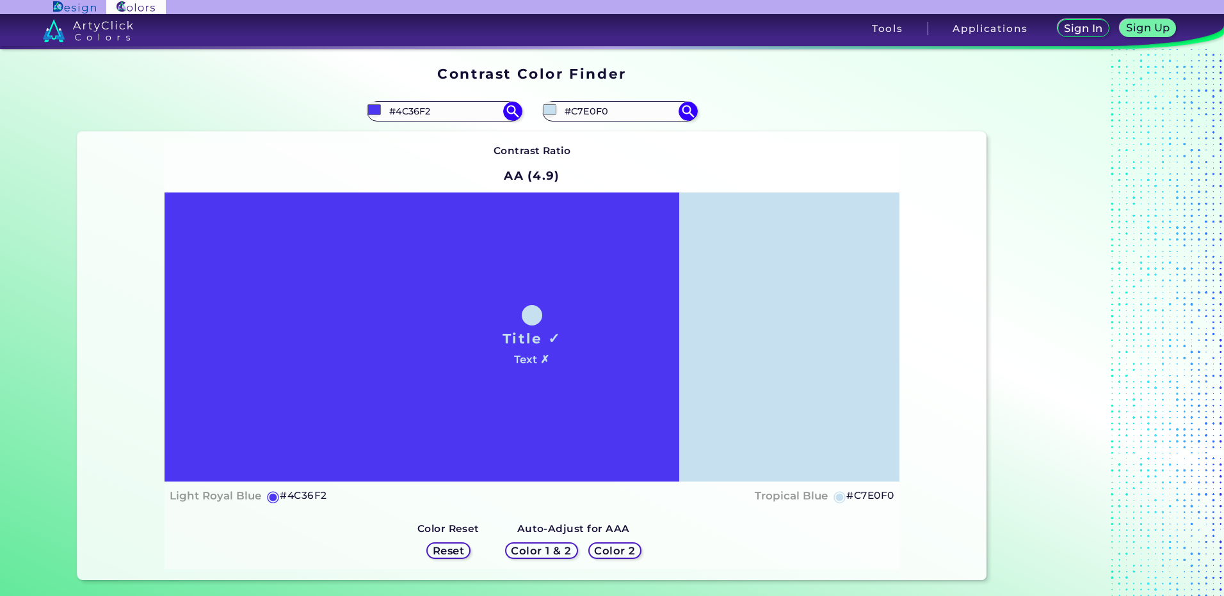
click at [750, 382] on div "Title ✓ Text ✗" at bounding box center [531, 338] width 734 height 290
click at [557, 552] on h5 "Color 1 & 2" at bounding box center [541, 552] width 54 height 10
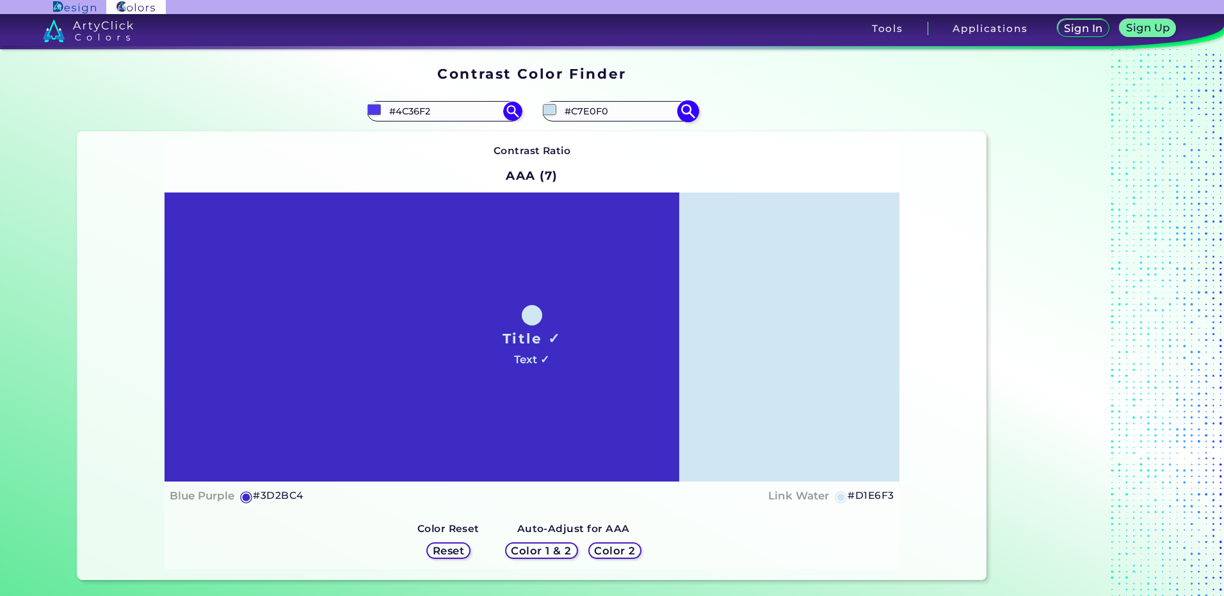
click at [544, 109] on input "#c7e0f0" at bounding box center [549, 110] width 16 height 16
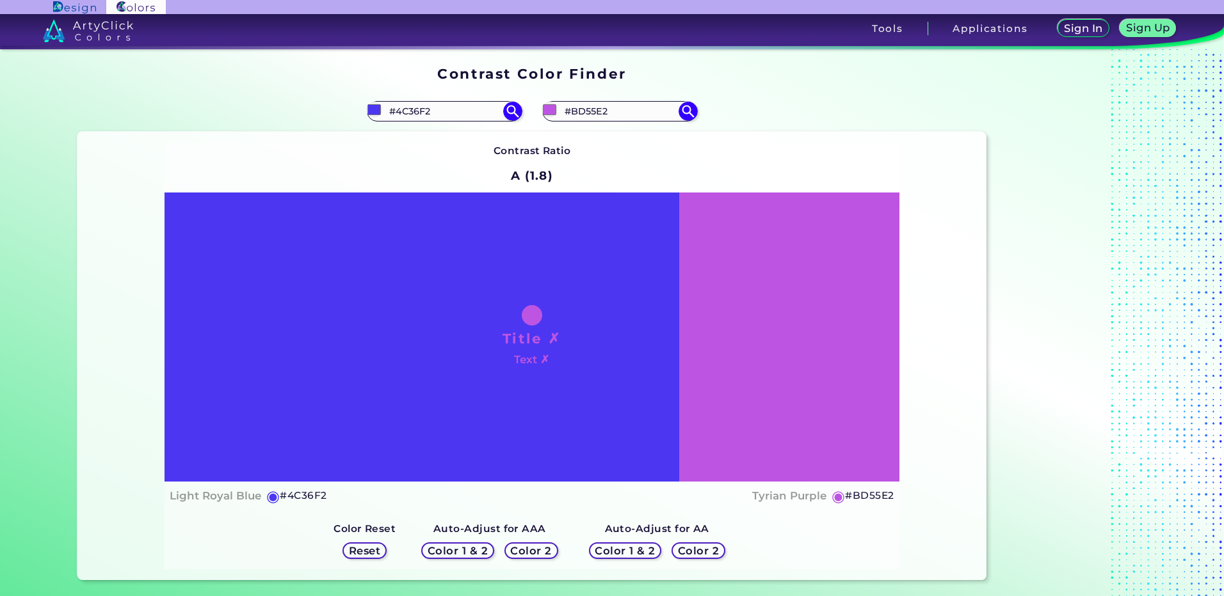
click at [520, 552] on h5 "Color 2" at bounding box center [531, 552] width 37 height 10
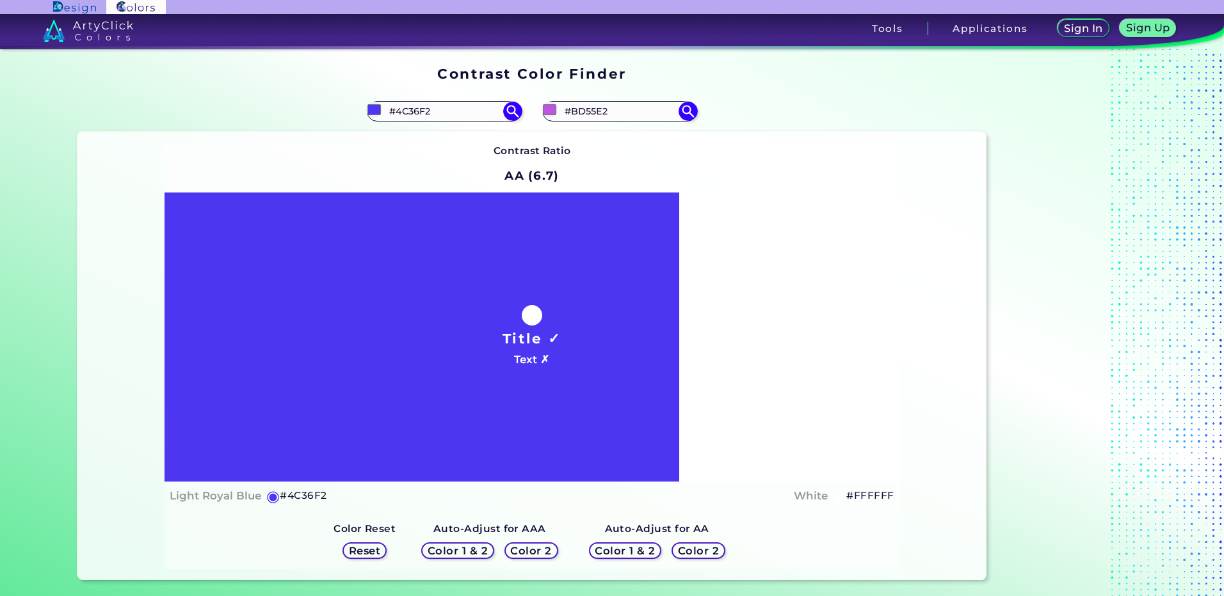
click at [520, 552] on h5 "Color 2" at bounding box center [531, 552] width 37 height 10
click at [291, 499] on h5 "#4C36F2" at bounding box center [303, 496] width 47 height 17
